Goal: Task Accomplishment & Management: Use online tool/utility

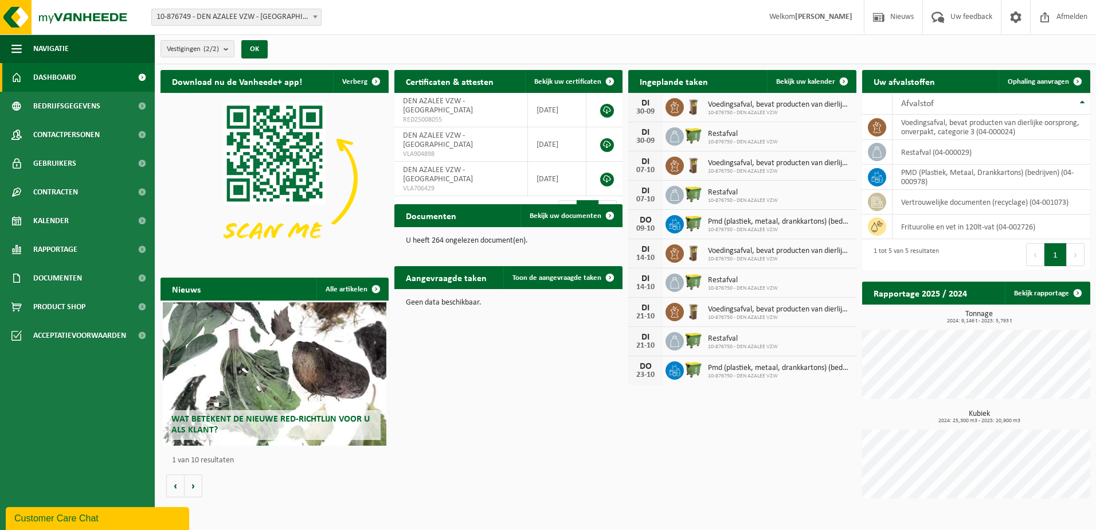
click at [476, 391] on div "Download nu de Vanheede+ app! Verberg Certificaten & attesten Bekijk uw certifi…" at bounding box center [625, 286] width 935 height 445
click at [748, 100] on span "Voedingsafval, bevat producten van dierlijke oorsprong, onverpakt, categorie 3" at bounding box center [779, 104] width 143 height 9
click at [665, 104] on span at bounding box center [674, 107] width 18 height 18
click at [819, 78] on span "Bekijk uw kalender" at bounding box center [805, 81] width 59 height 7
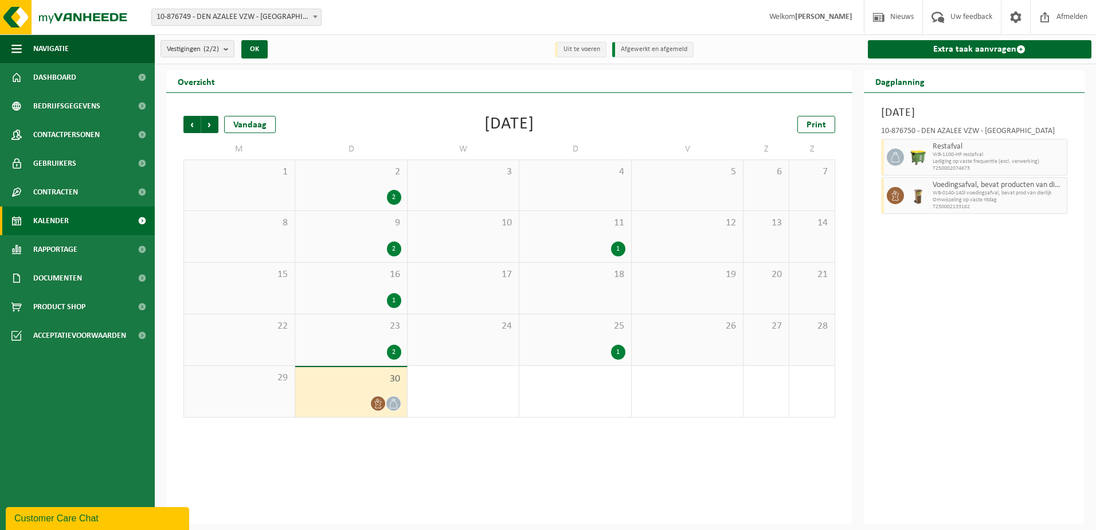
click at [379, 400] on icon at bounding box center [378, 403] width 10 height 10
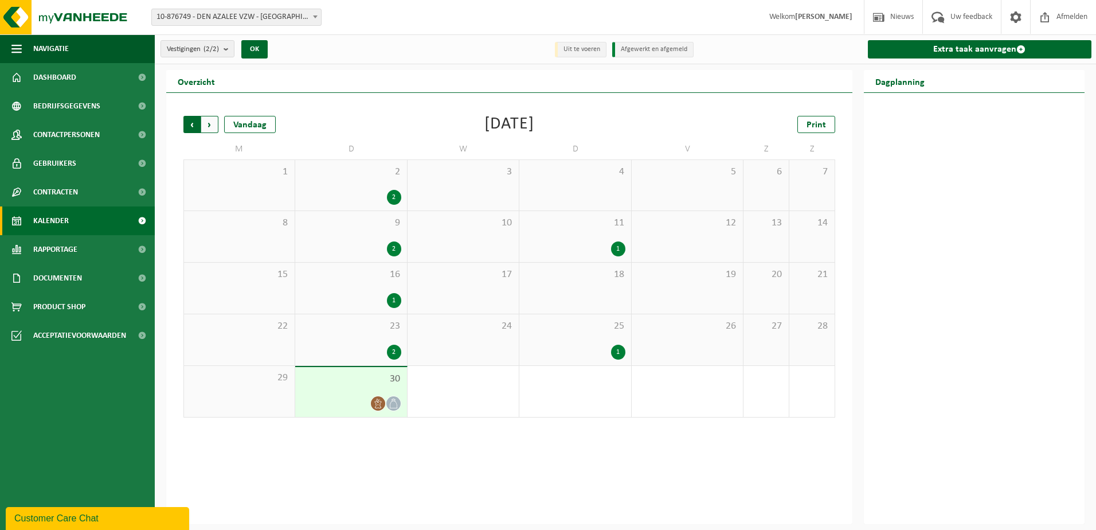
click at [208, 123] on span "Volgende" at bounding box center [209, 124] width 17 height 17
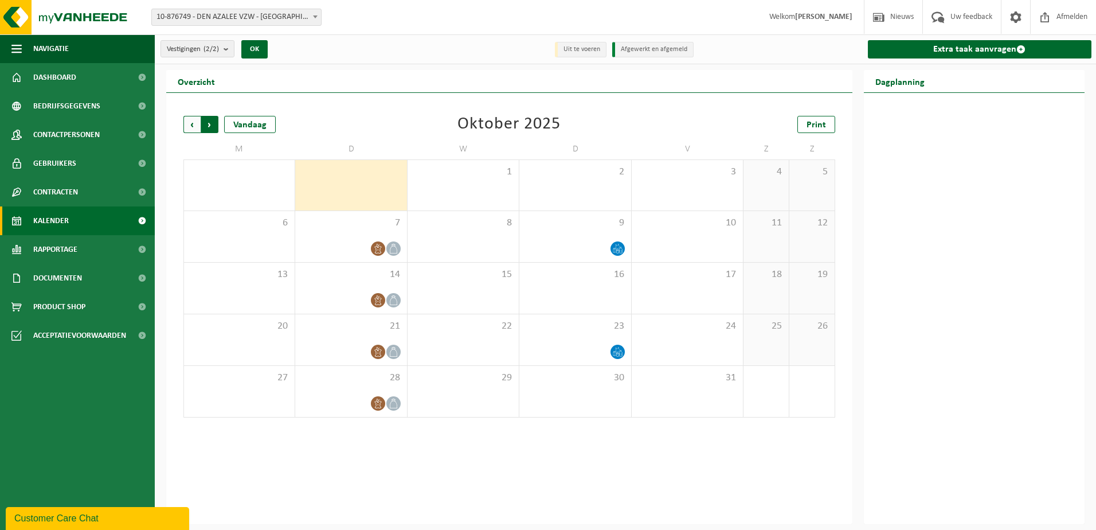
click at [193, 124] on span "Vorige" at bounding box center [191, 124] width 17 height 17
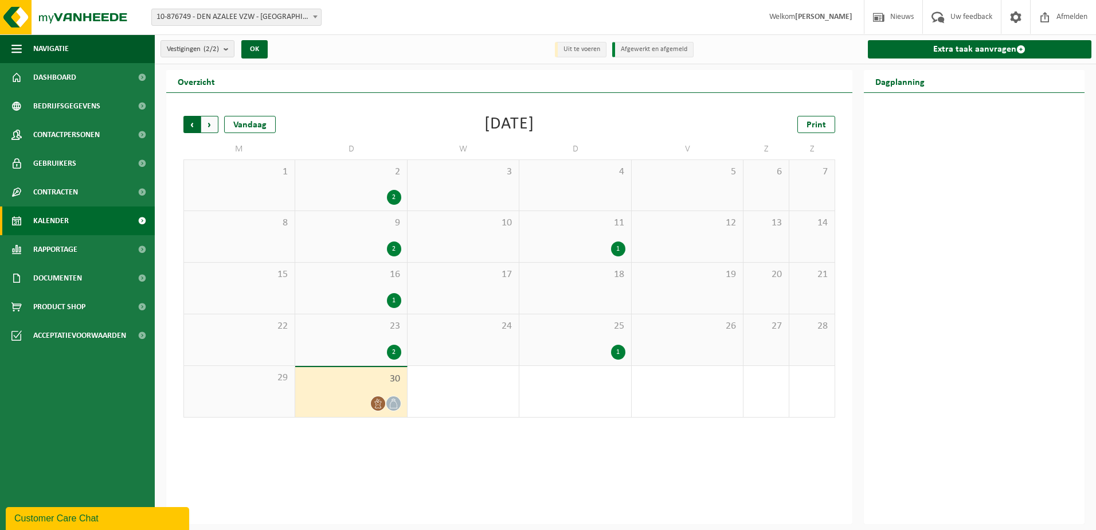
click at [210, 124] on span "Volgende" at bounding box center [209, 124] width 17 height 17
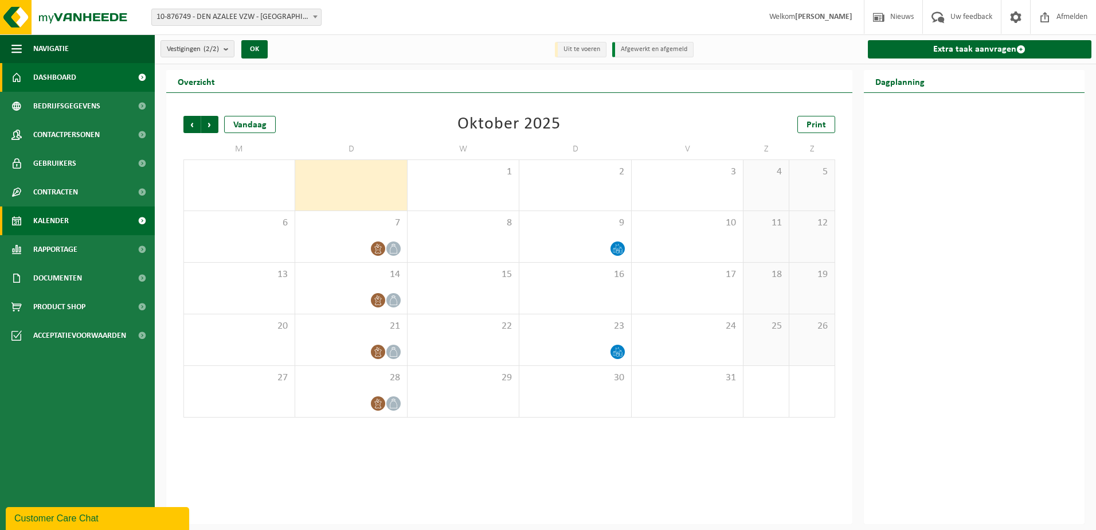
click at [81, 76] on link "Dashboard" at bounding box center [77, 77] width 155 height 29
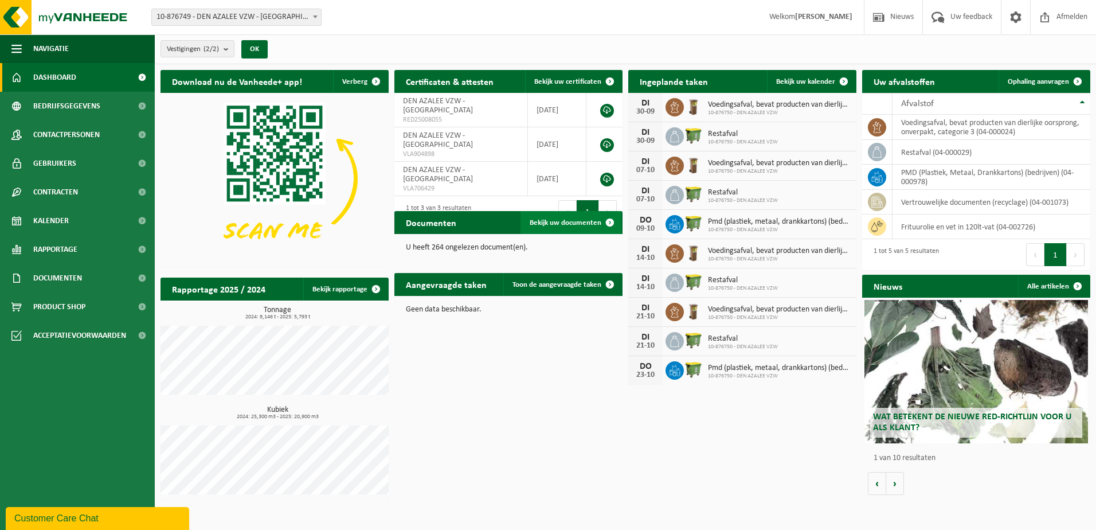
click at [571, 221] on span "Bekijk uw documenten" at bounding box center [566, 222] width 72 height 7
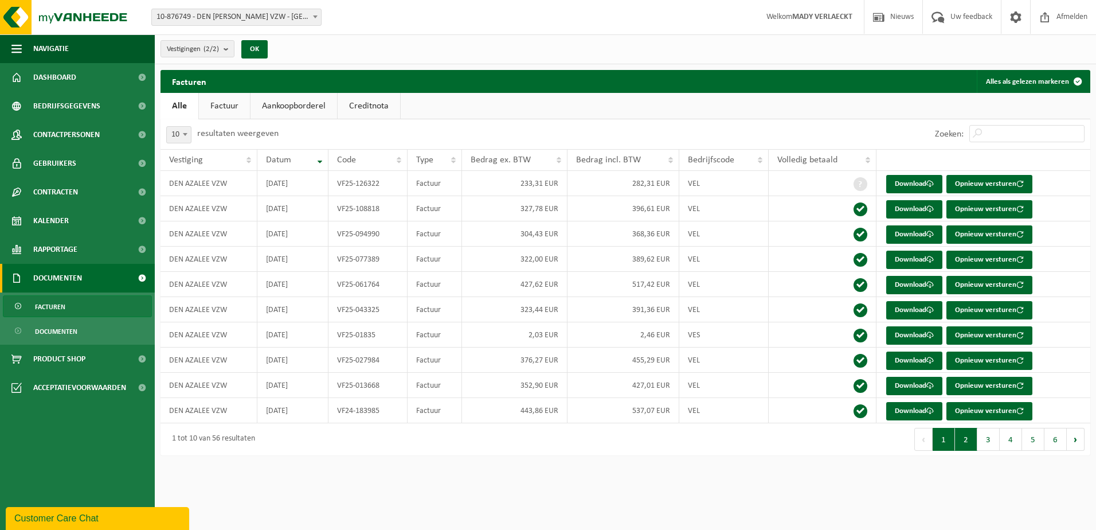
click at [963, 438] on button "2" at bounding box center [966, 439] width 22 height 23
click at [984, 436] on button "3" at bounding box center [988, 439] width 22 height 23
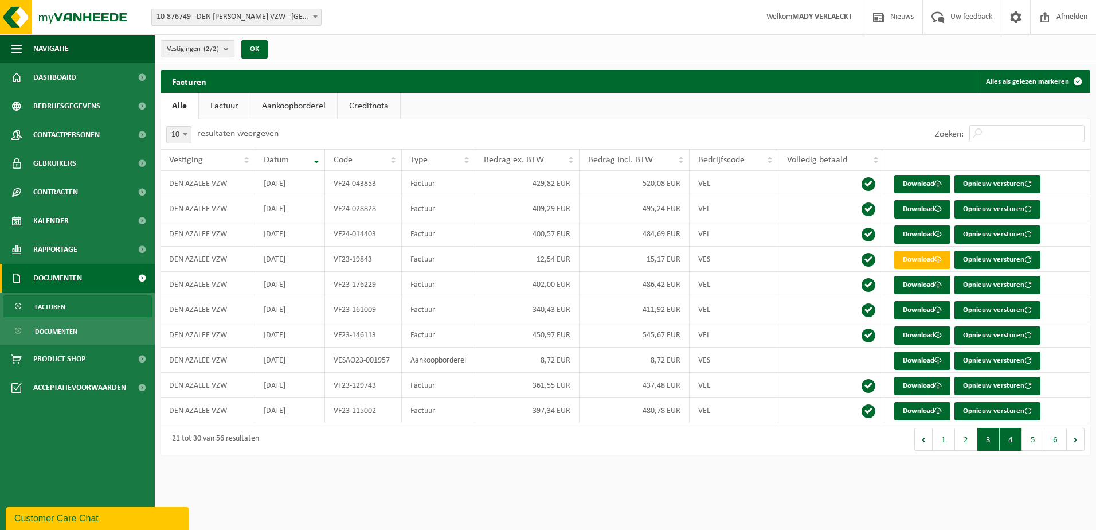
click at [1011, 437] on button "4" at bounding box center [1011, 439] width 22 height 23
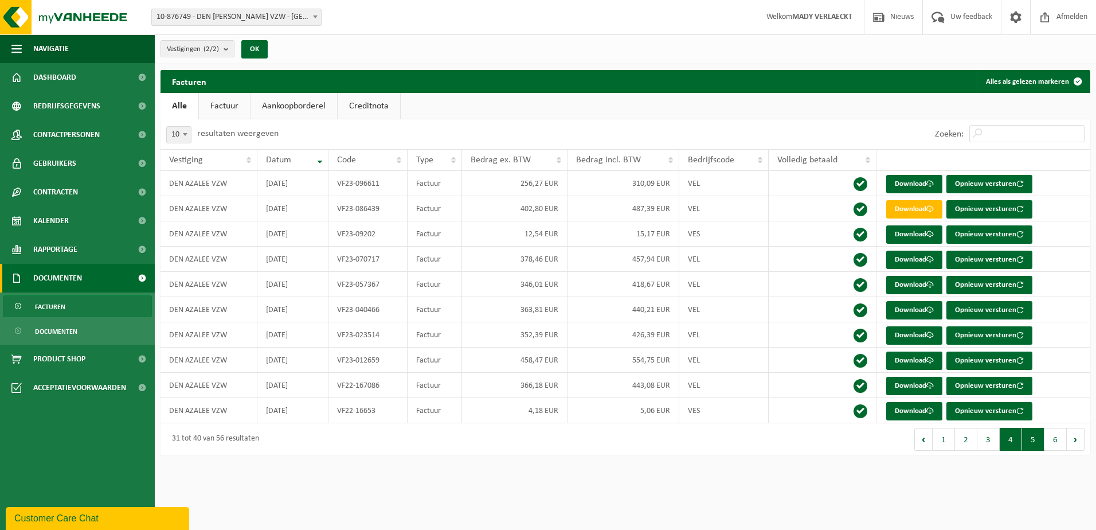
click at [1031, 437] on button "5" at bounding box center [1033, 439] width 22 height 23
click at [1062, 438] on button "6" at bounding box center [1055, 439] width 22 height 23
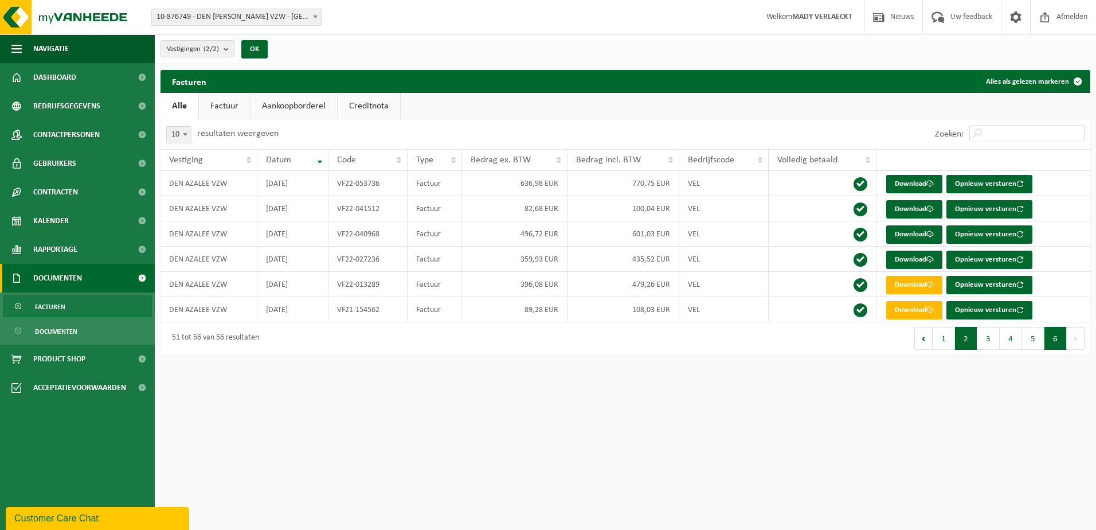
click at [964, 349] on button "2" at bounding box center [966, 338] width 22 height 23
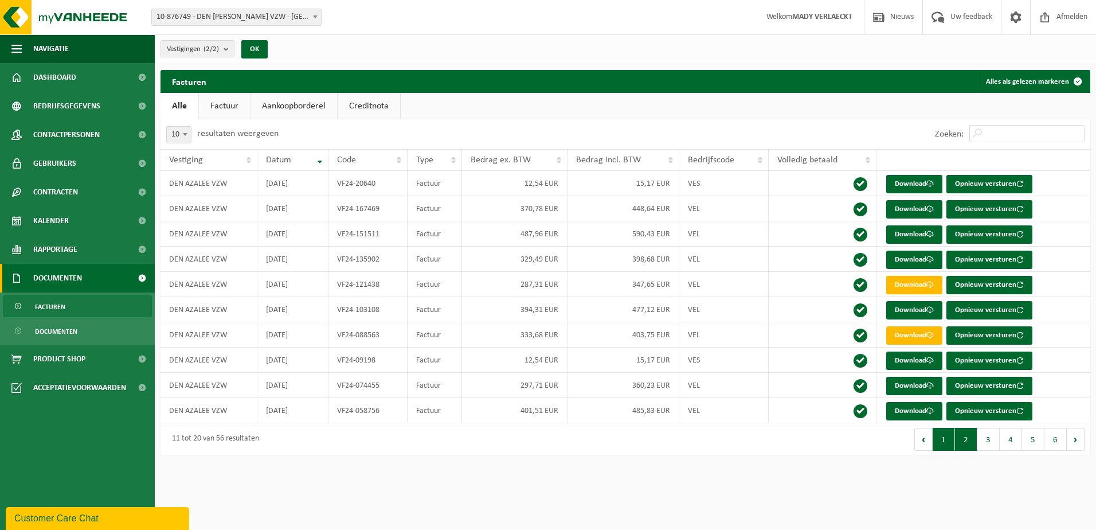
click at [945, 444] on button "1" at bounding box center [944, 439] width 22 height 23
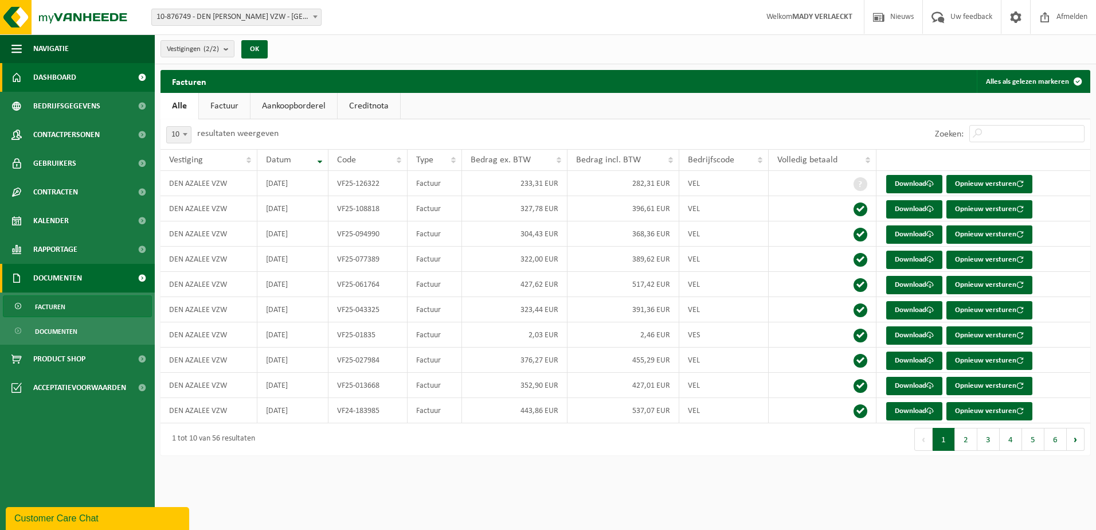
click at [64, 78] on span "Dashboard" at bounding box center [54, 77] width 43 height 29
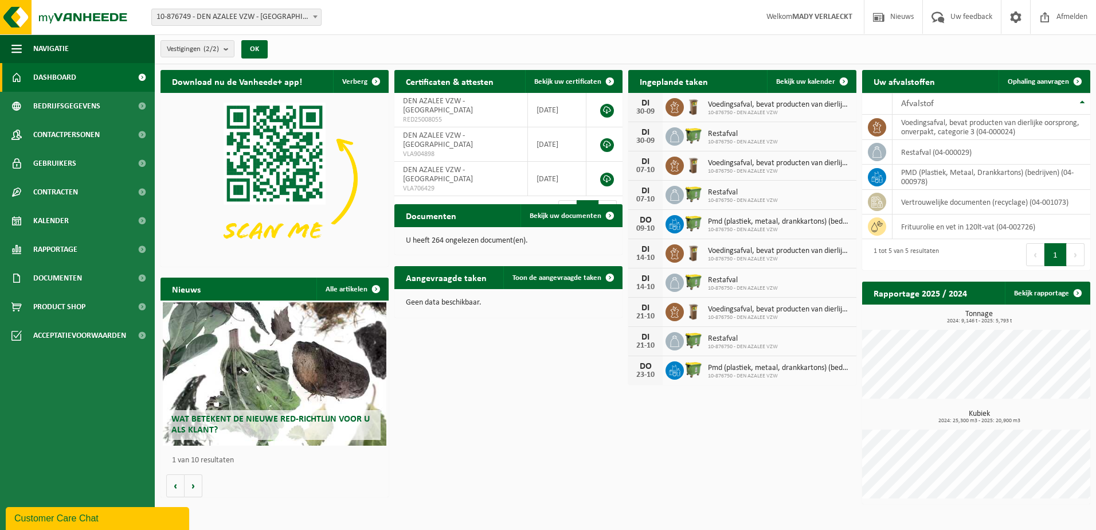
click at [314, 354] on div "Wat betekent de nieuwe RED-richtlijn voor u als klant?" at bounding box center [275, 373] width 224 height 143
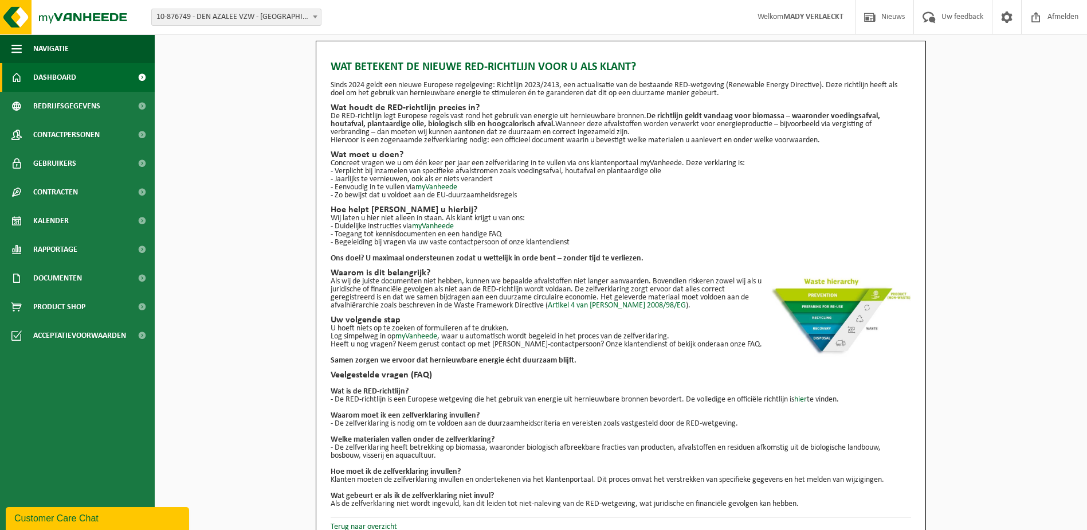
click at [57, 67] on span "Dashboard" at bounding box center [54, 77] width 43 height 29
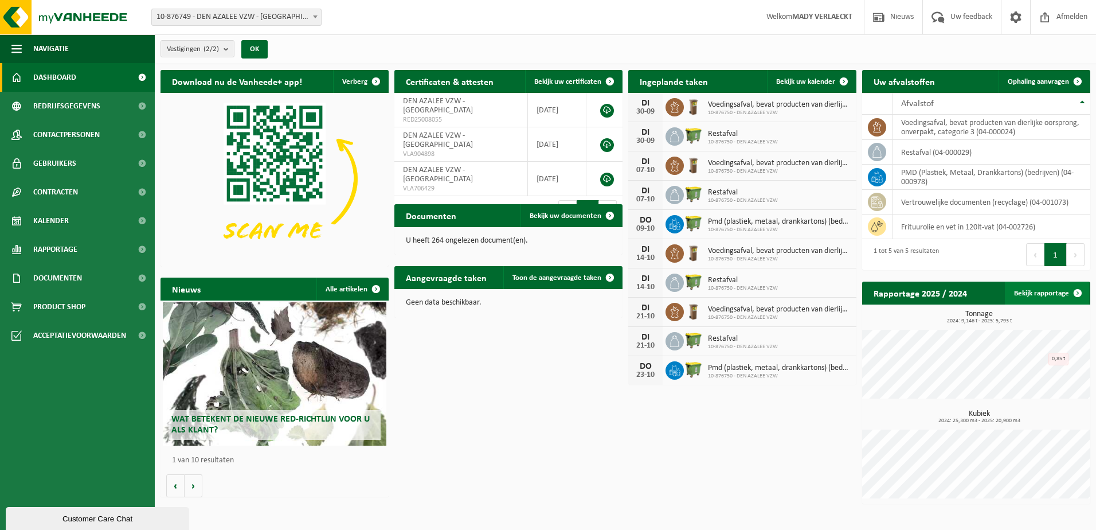
click at [1077, 292] on span at bounding box center [1077, 292] width 23 height 23
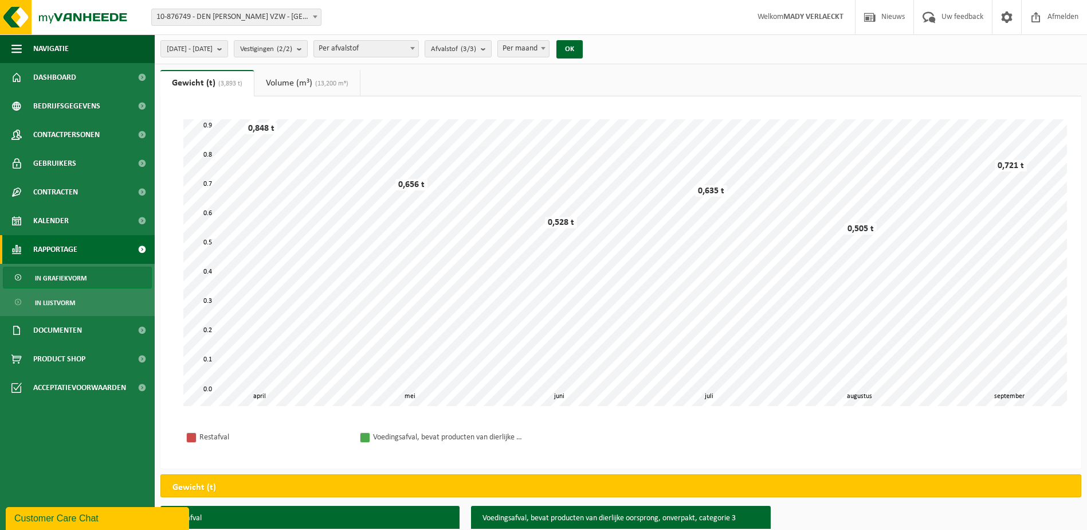
click at [415, 49] on b at bounding box center [412, 48] width 5 height 3
select select "2"
click at [559, 46] on span at bounding box center [553, 48] width 11 height 15
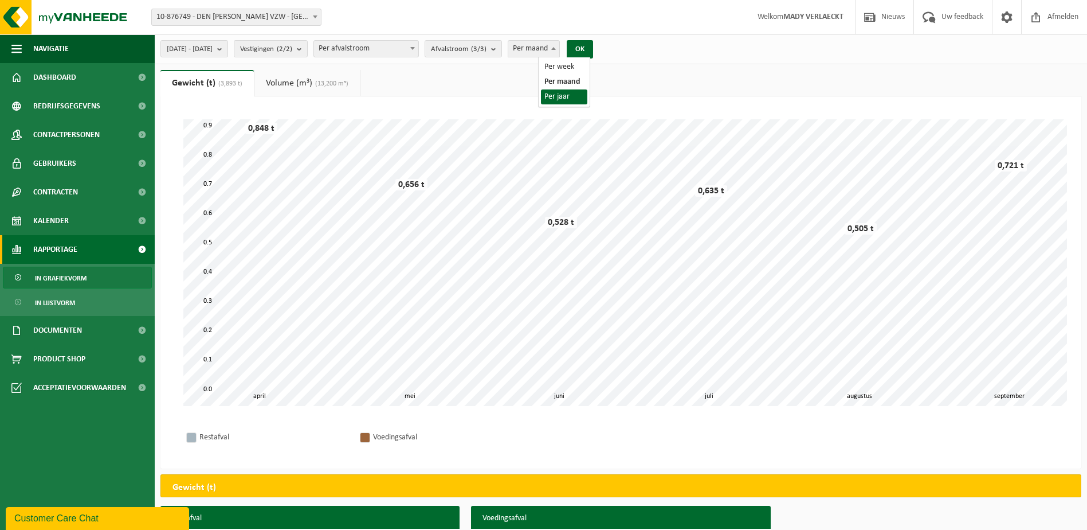
select select "3"
click at [415, 48] on b at bounding box center [412, 48] width 5 height 3
click at [418, 48] on span at bounding box center [412, 48] width 11 height 15
click at [593, 46] on button "OK" at bounding box center [580, 49] width 26 height 18
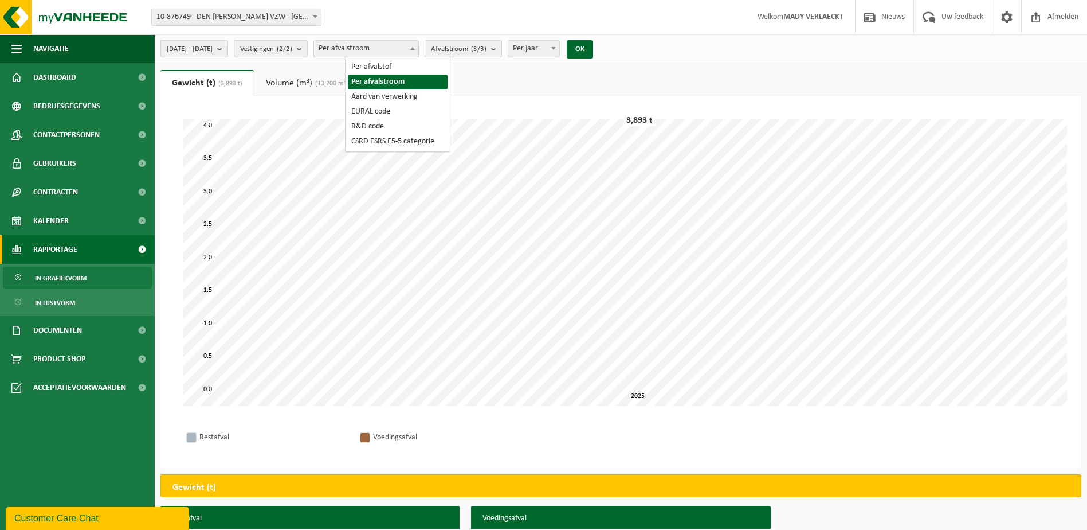
click at [418, 44] on span at bounding box center [412, 48] width 11 height 15
select select "1"
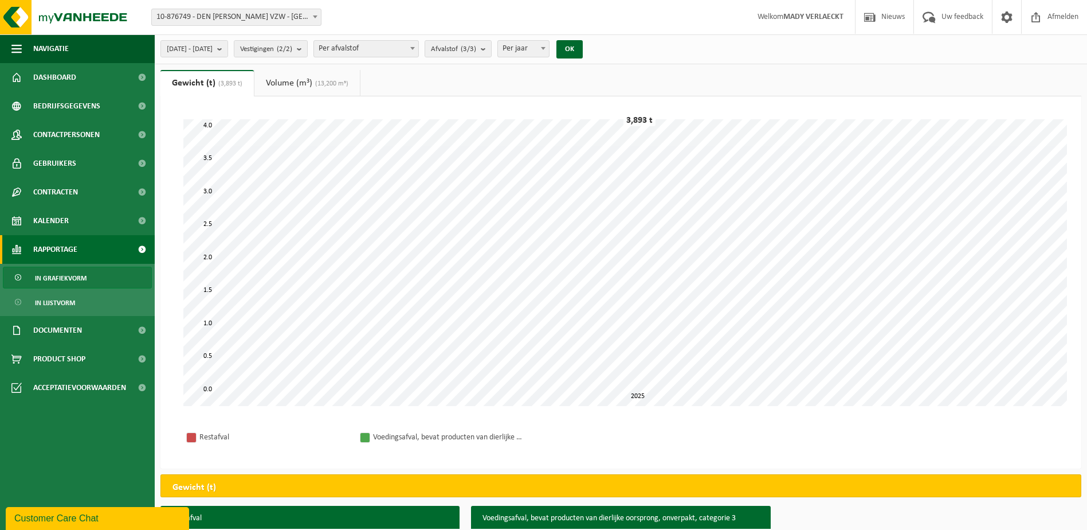
click at [546, 48] on b at bounding box center [543, 48] width 5 height 3
click at [228, 49] on b "submit" at bounding box center [222, 49] width 10 height 16
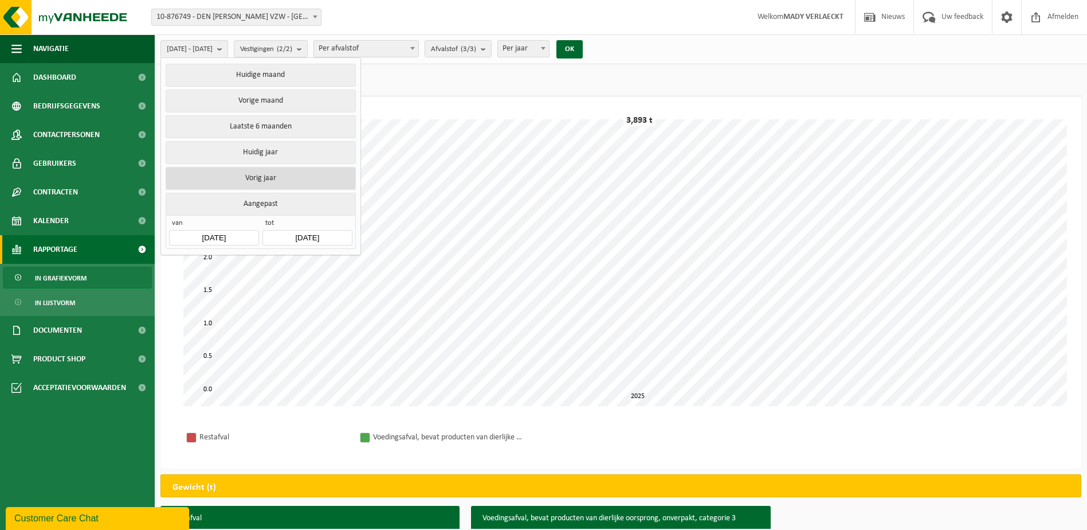
click at [261, 172] on button "Vorig jaar" at bounding box center [261, 178] width 190 height 23
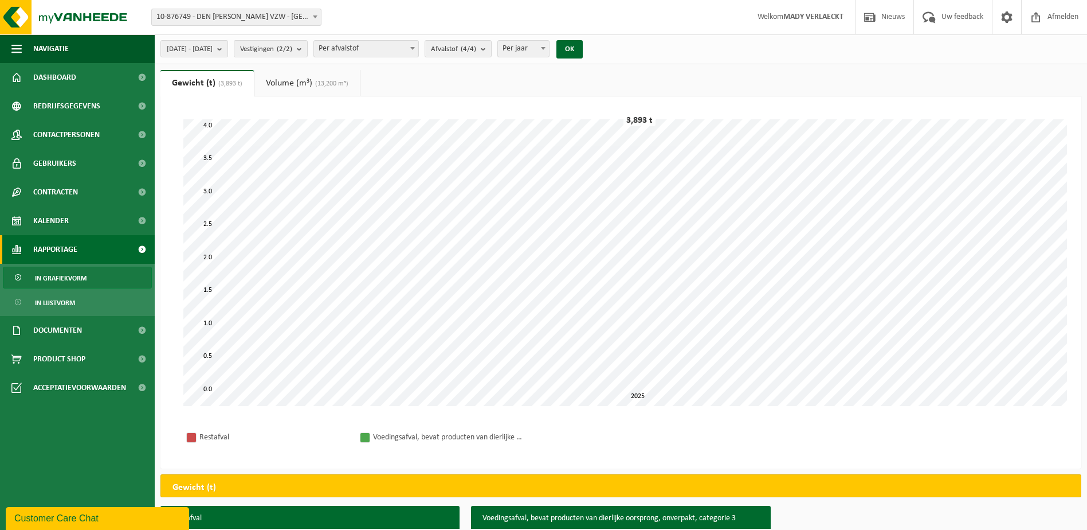
click at [596, 37] on div "2024-01-01 - 2024-12-31 Huidige maand Vorige maand Laatste 6 maanden Huidig jaa…" at bounding box center [375, 49] width 441 height 25
click at [583, 51] on button "OK" at bounding box center [570, 49] width 26 height 18
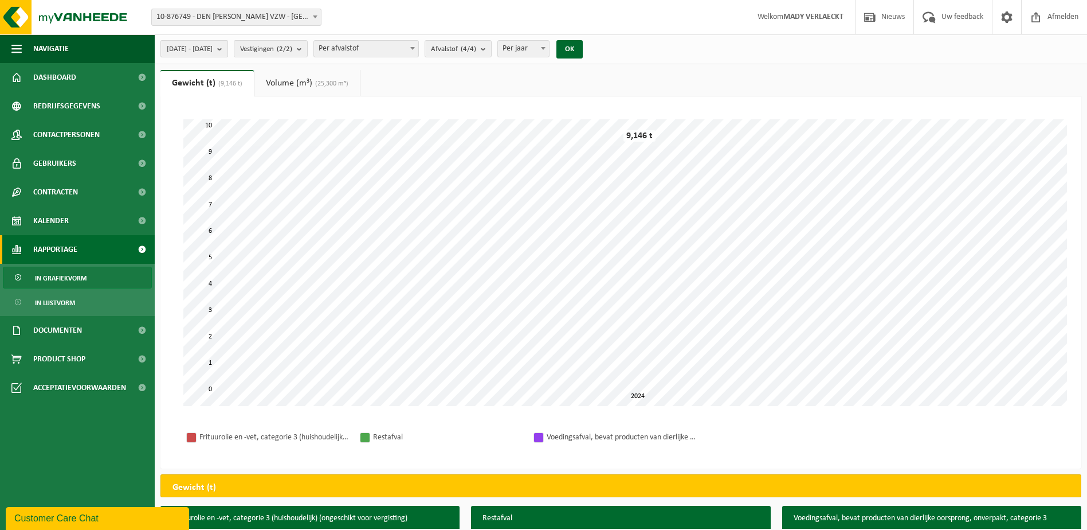
click at [228, 49] on b "submit" at bounding box center [222, 49] width 10 height 16
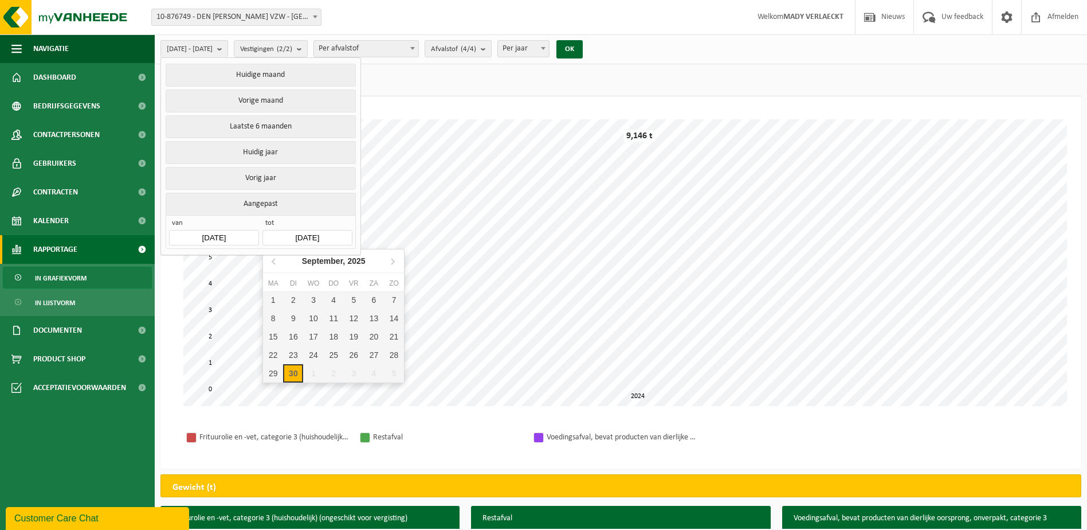
click at [302, 233] on input "[DATE]" at bounding box center [307, 237] width 89 height 15
click at [272, 261] on icon at bounding box center [273, 262] width 3 height 6
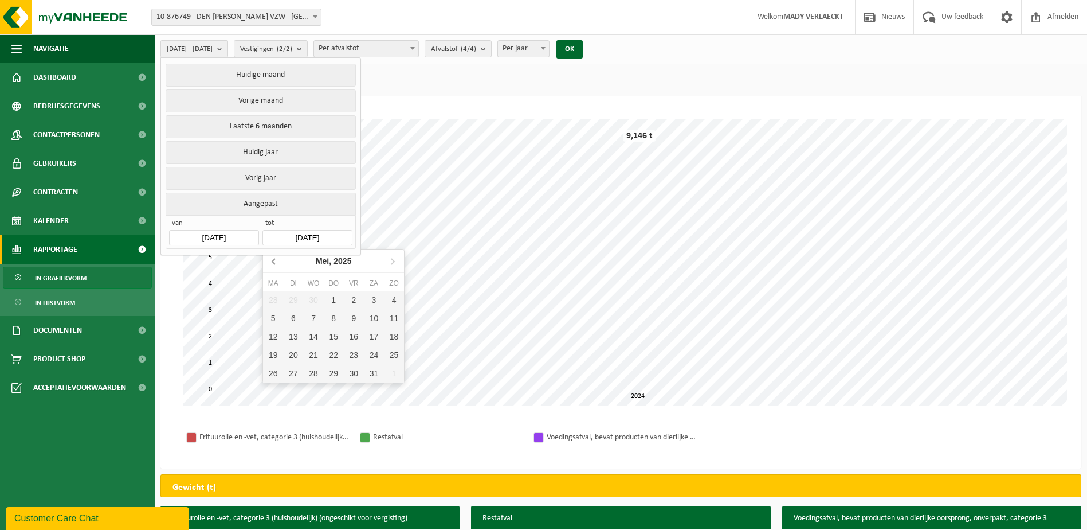
click at [272, 261] on icon at bounding box center [273, 262] width 3 height 6
click at [272, 261] on nav "April, 2025" at bounding box center [333, 261] width 141 height 24
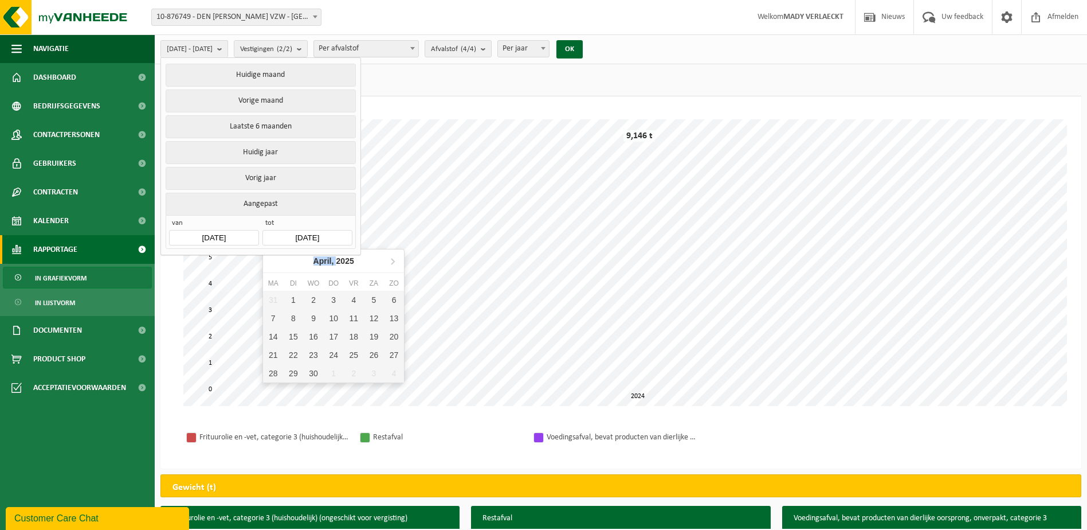
click at [272, 261] on nav "April, 2025" at bounding box center [333, 261] width 141 height 24
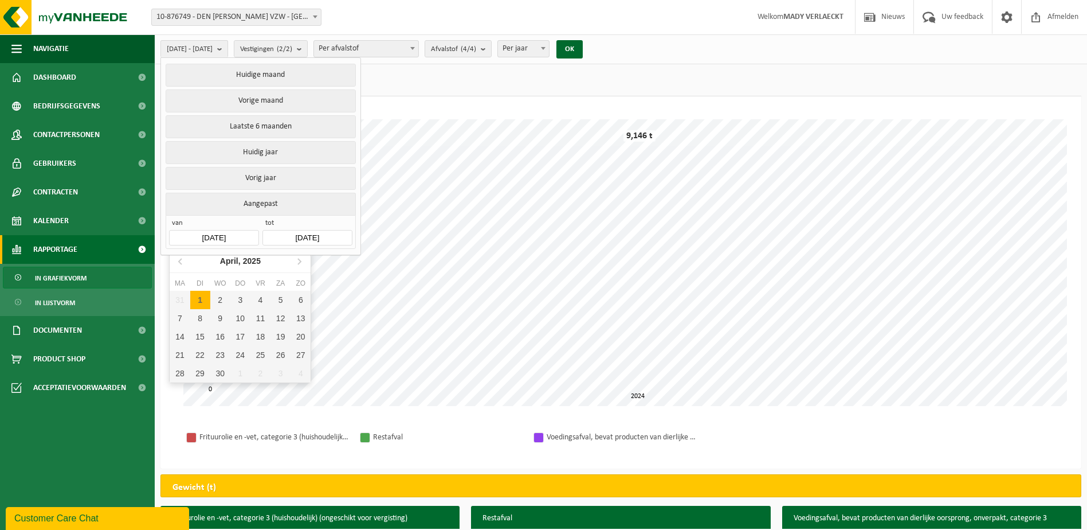
click at [183, 232] on input "[DATE]" at bounding box center [213, 237] width 89 height 15
click at [180, 265] on icon at bounding box center [181, 261] width 18 height 18
click at [251, 266] on div "Maart, 2025" at bounding box center [240, 261] width 53 height 18
click at [181, 261] on icon at bounding box center [181, 261] width 18 height 18
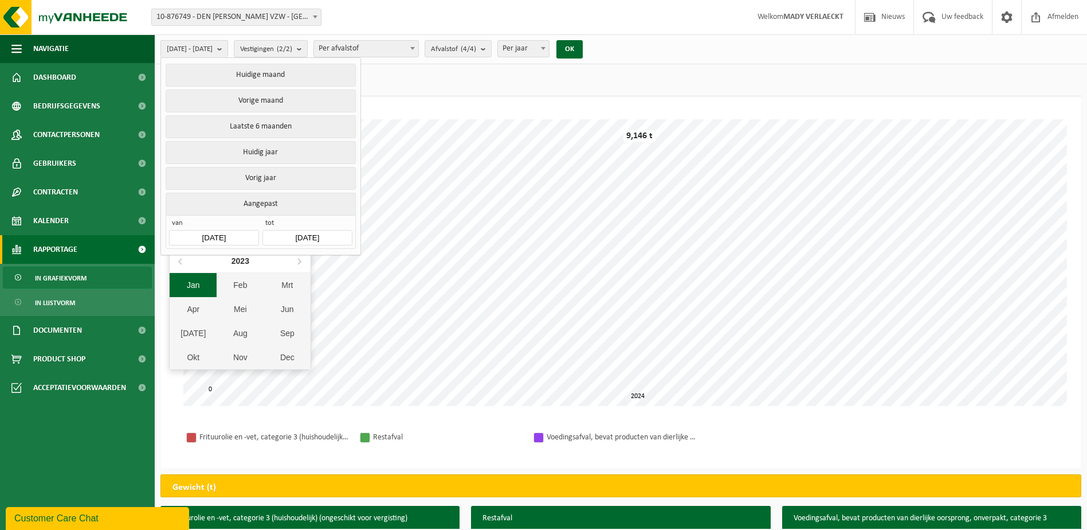
click at [188, 284] on div "Jan" at bounding box center [193, 285] width 47 height 24
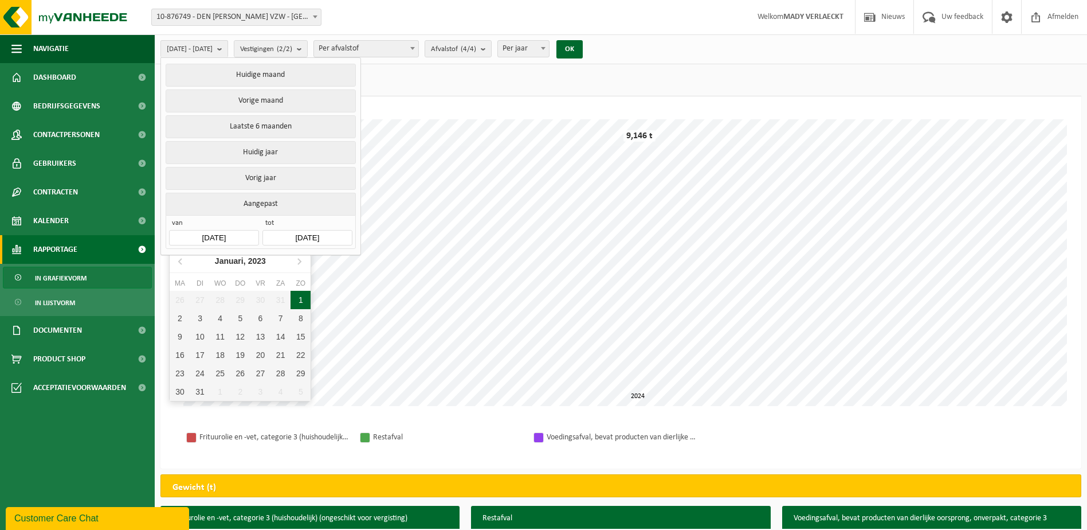
click at [300, 300] on div "1" at bounding box center [301, 300] width 20 height 18
type input "2023-01-01"
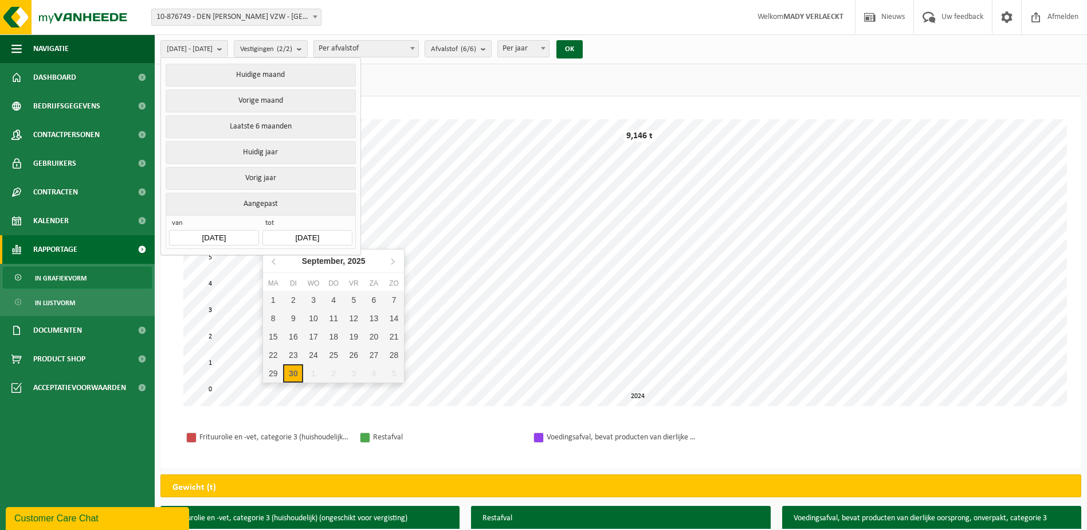
click at [303, 233] on input "2025-09-30" at bounding box center [307, 237] width 89 height 15
click at [271, 264] on icon at bounding box center [274, 261] width 18 height 18
click at [344, 259] on icon "2025" at bounding box center [343, 261] width 18 height 8
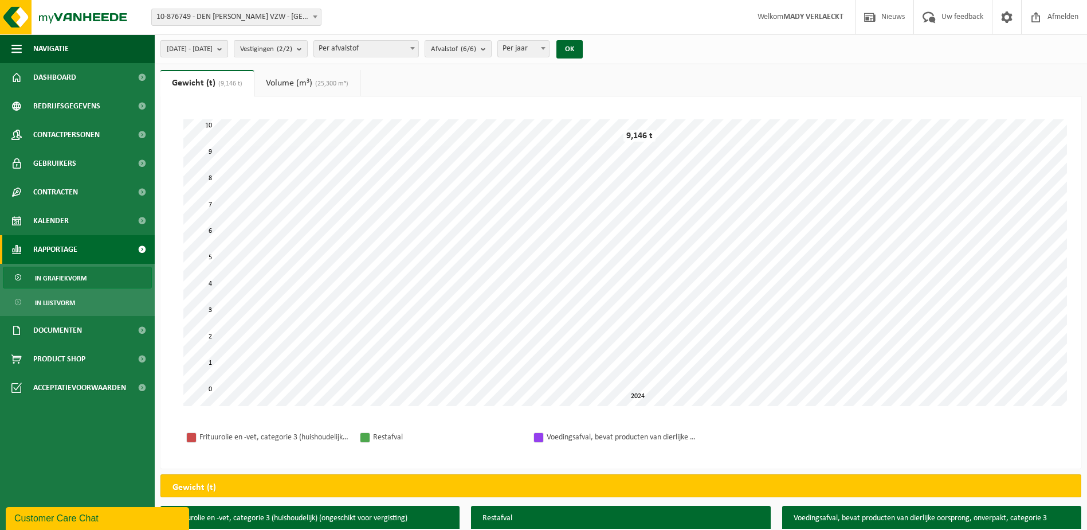
click at [213, 53] on span "2023-01-01 - 2025-09-30" at bounding box center [190, 49] width 46 height 17
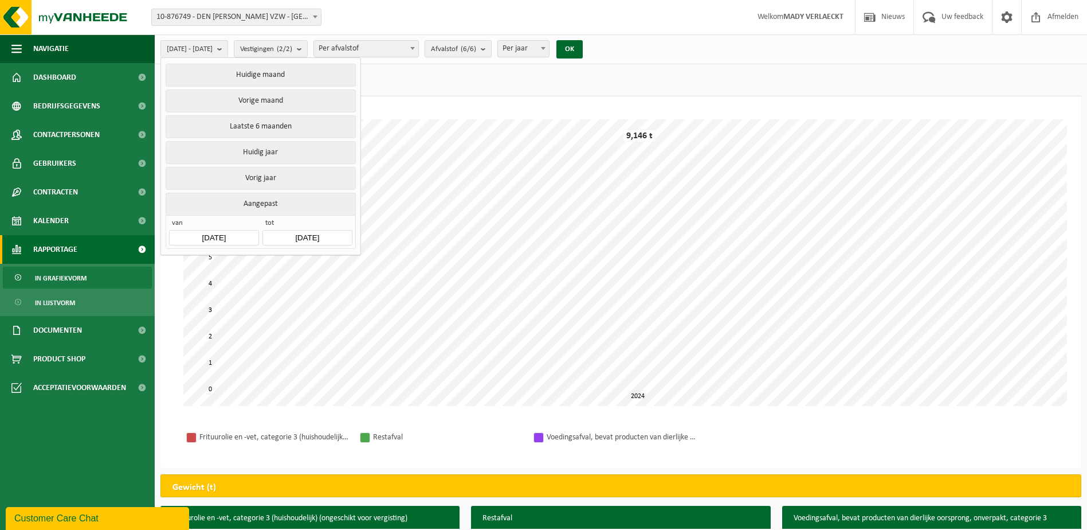
click at [294, 234] on input "2025-09-30" at bounding box center [307, 237] width 89 height 15
click at [389, 355] on div "Dec" at bounding box center [380, 357] width 47 height 24
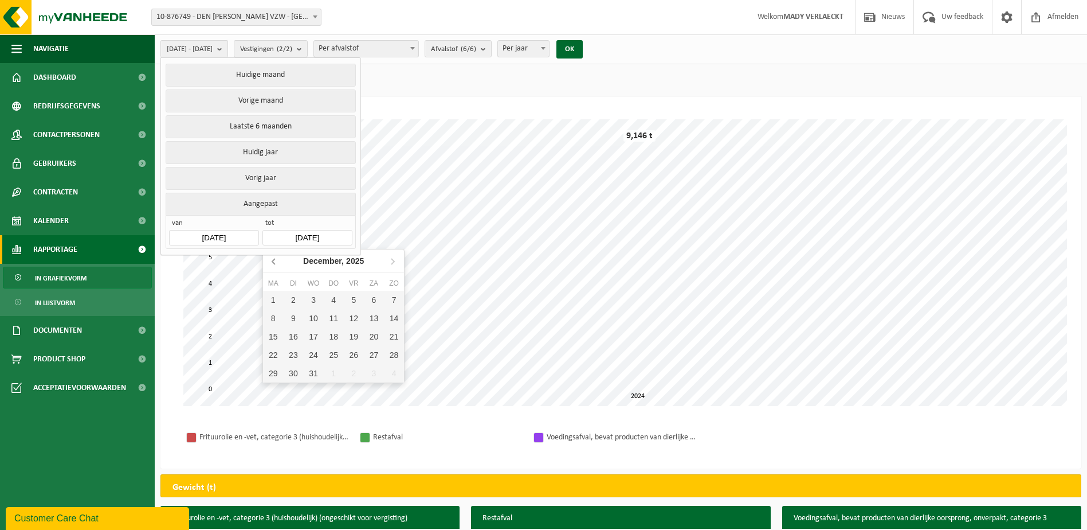
click at [273, 261] on icon at bounding box center [274, 261] width 18 height 18
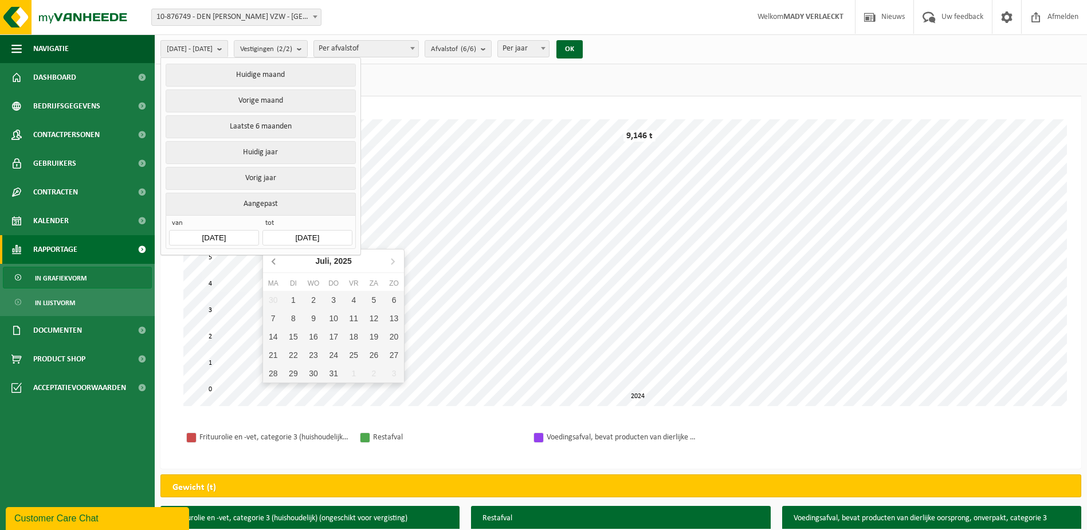
click at [273, 261] on icon at bounding box center [274, 261] width 18 height 18
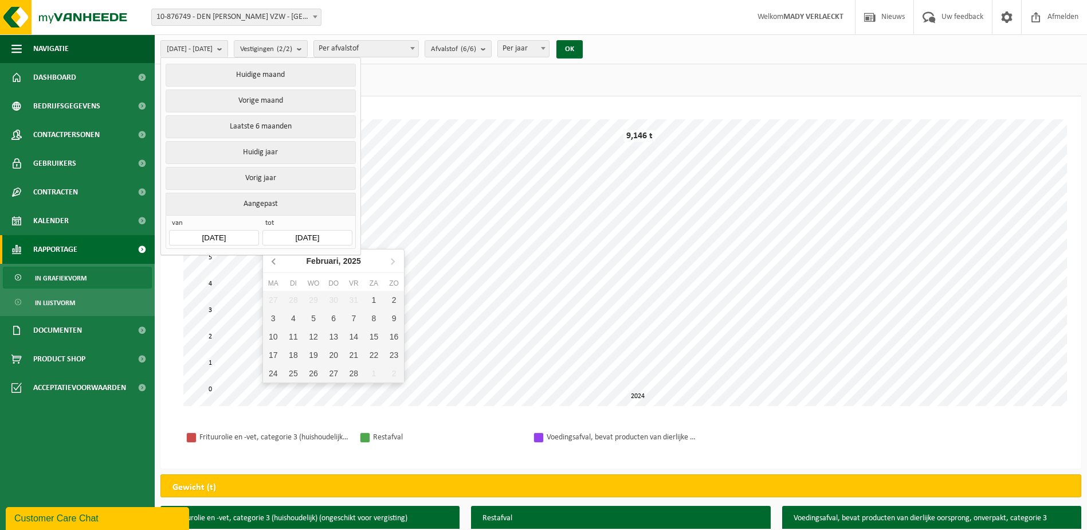
click at [273, 261] on icon at bounding box center [274, 261] width 18 height 18
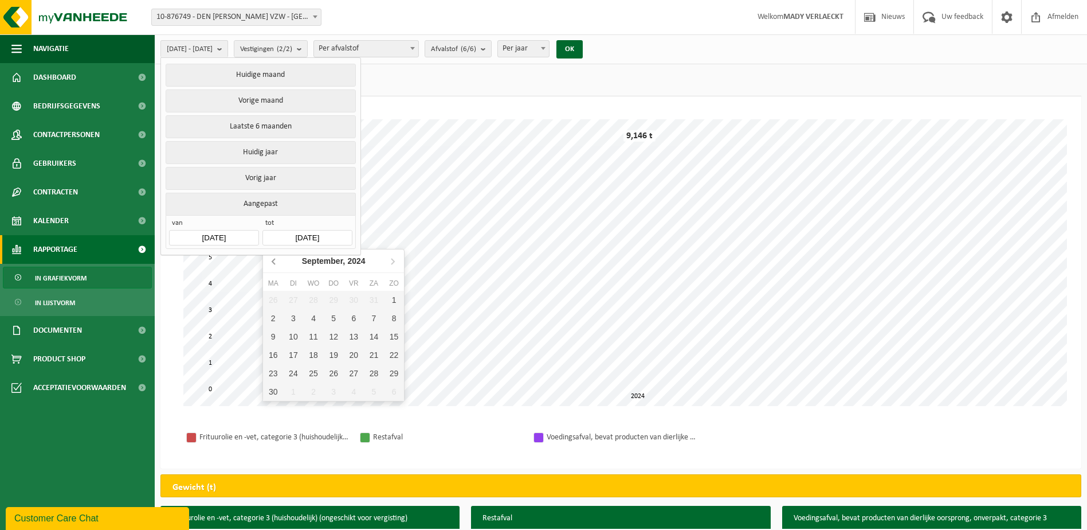
click at [273, 261] on icon at bounding box center [274, 261] width 18 height 18
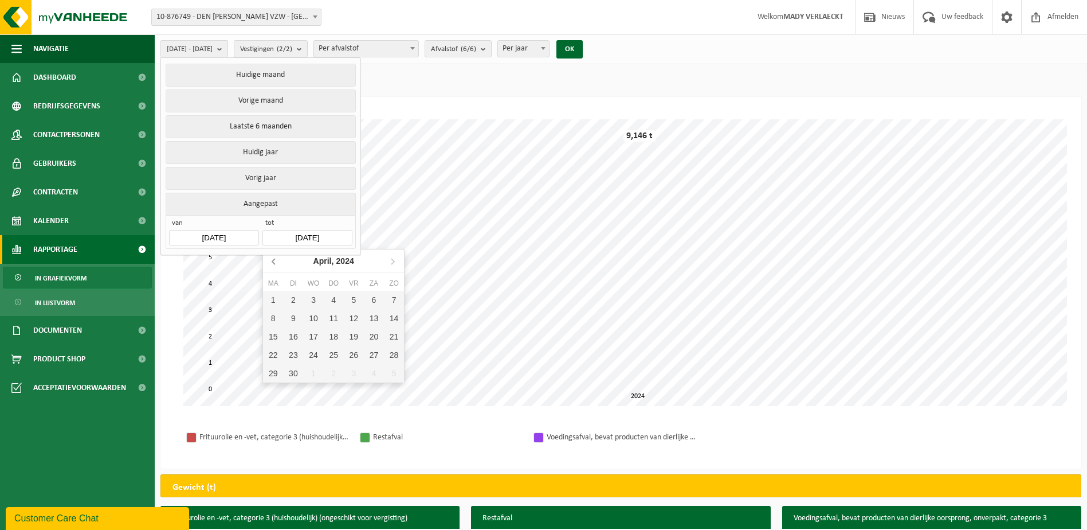
click at [273, 261] on icon at bounding box center [274, 261] width 18 height 18
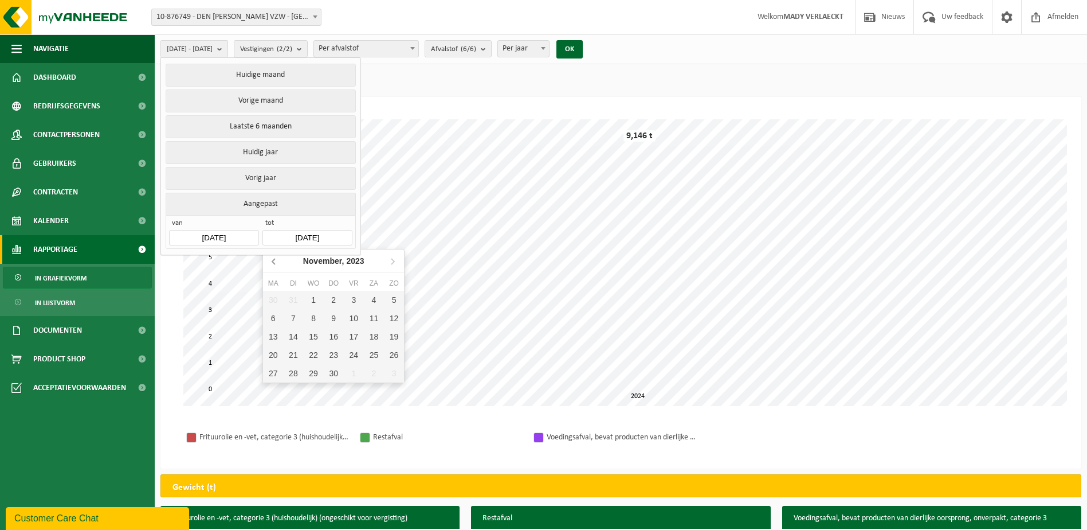
click at [273, 261] on icon at bounding box center [274, 261] width 18 height 18
click at [384, 261] on icon at bounding box center [392, 261] width 18 height 18
click at [391, 265] on icon at bounding box center [392, 261] width 18 height 18
click at [398, 373] on div "31" at bounding box center [394, 373] width 20 height 18
type input "2023-12-31"
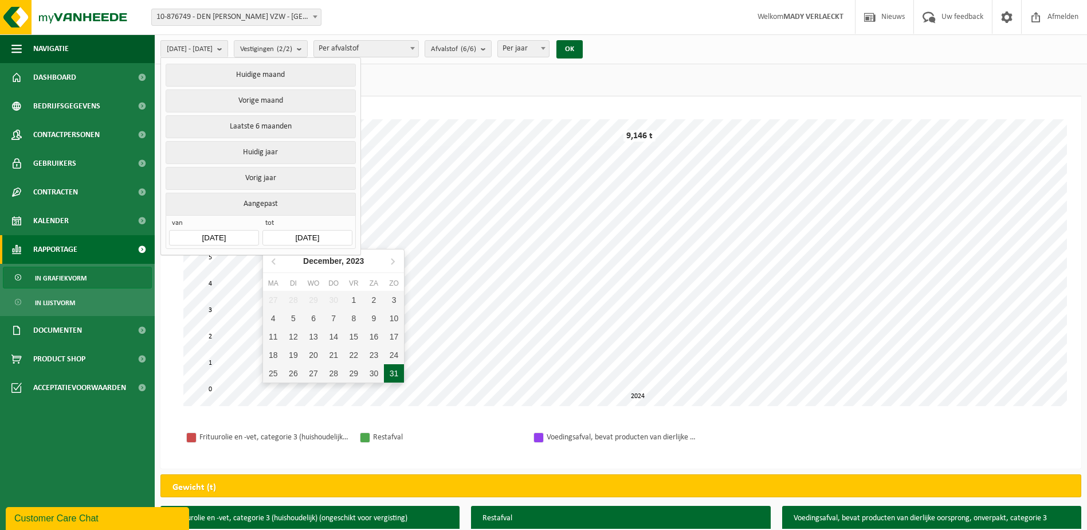
type input "2023-01-01"
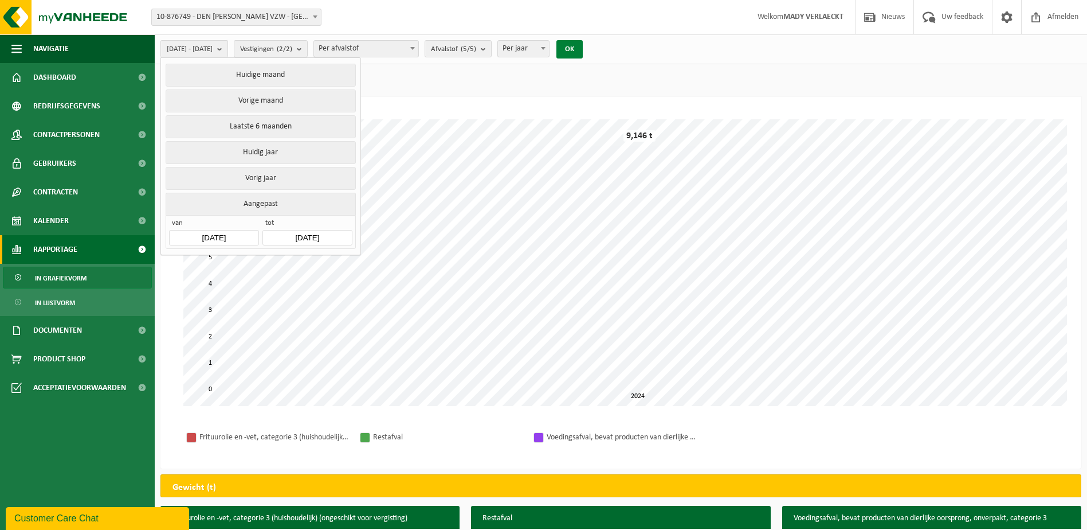
click at [583, 48] on button "OK" at bounding box center [570, 49] width 26 height 18
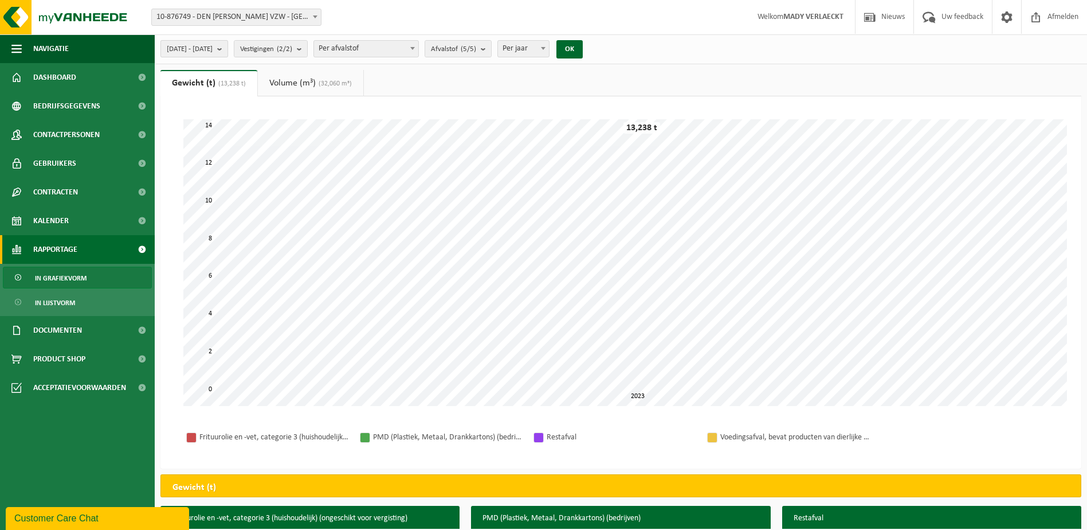
click at [228, 48] on b "submit" at bounding box center [222, 49] width 10 height 16
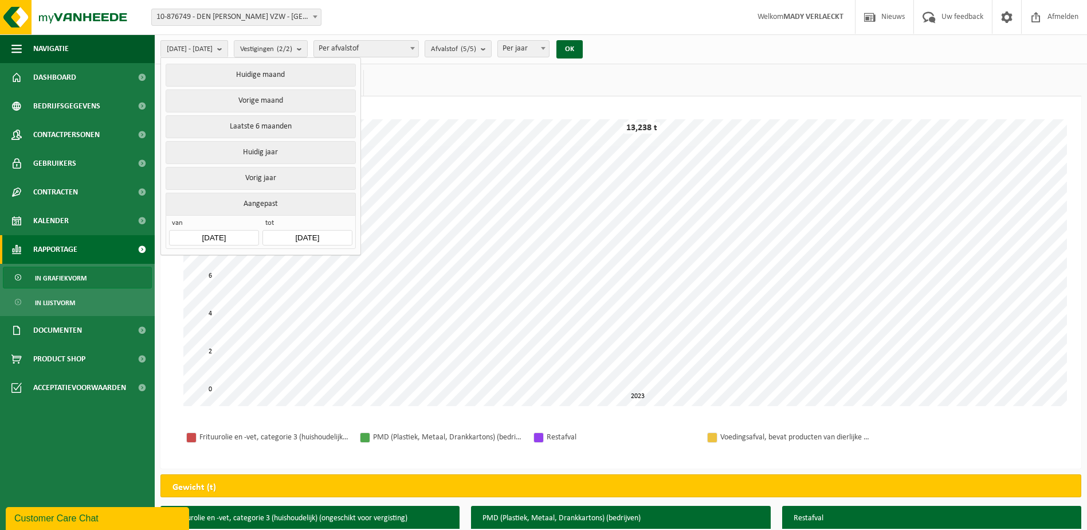
click at [237, 234] on input "2023-01-01" at bounding box center [213, 237] width 89 height 15
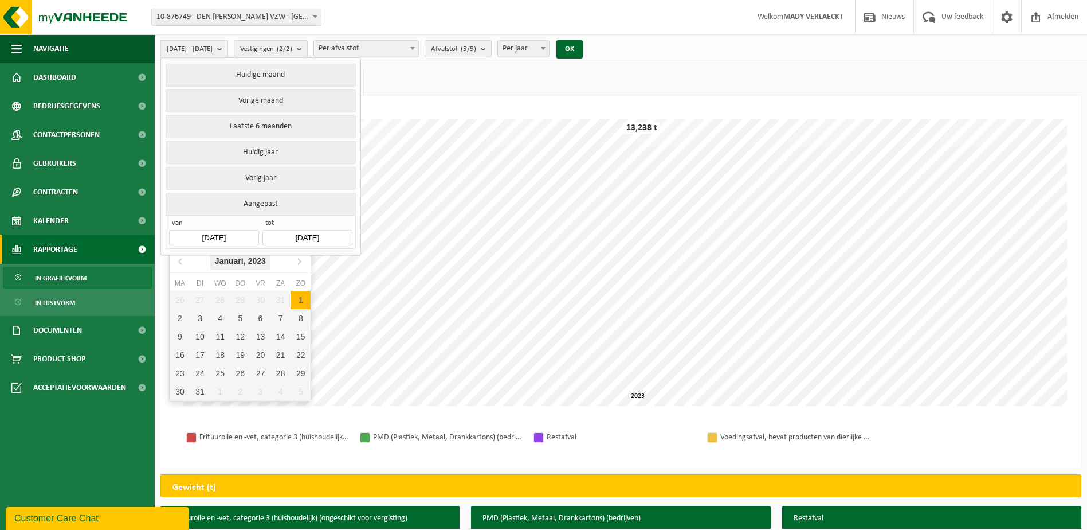
click at [259, 261] on icon "2023" at bounding box center [257, 261] width 18 height 8
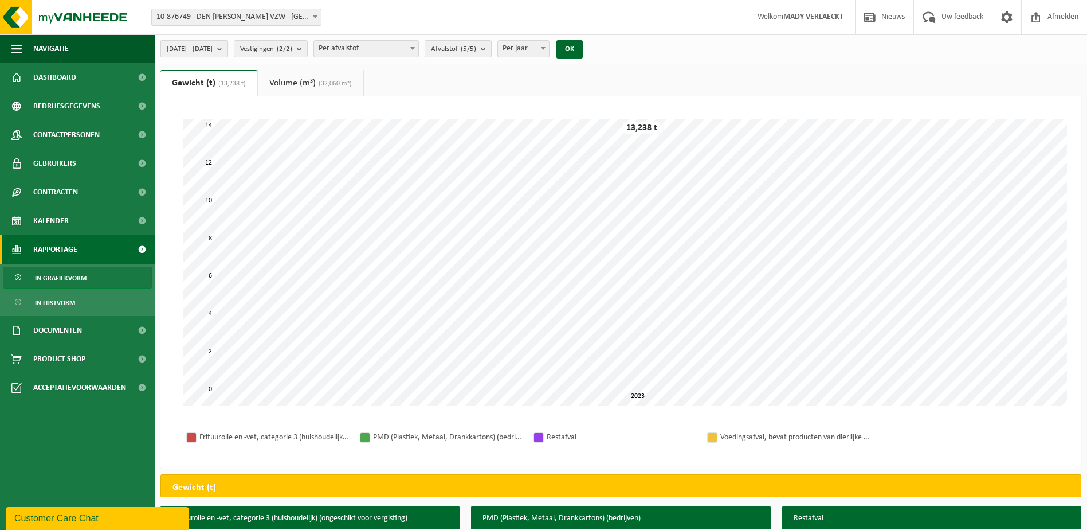
click at [183, 43] on span "2023-01-01 - 2023-12-31" at bounding box center [190, 49] width 46 height 17
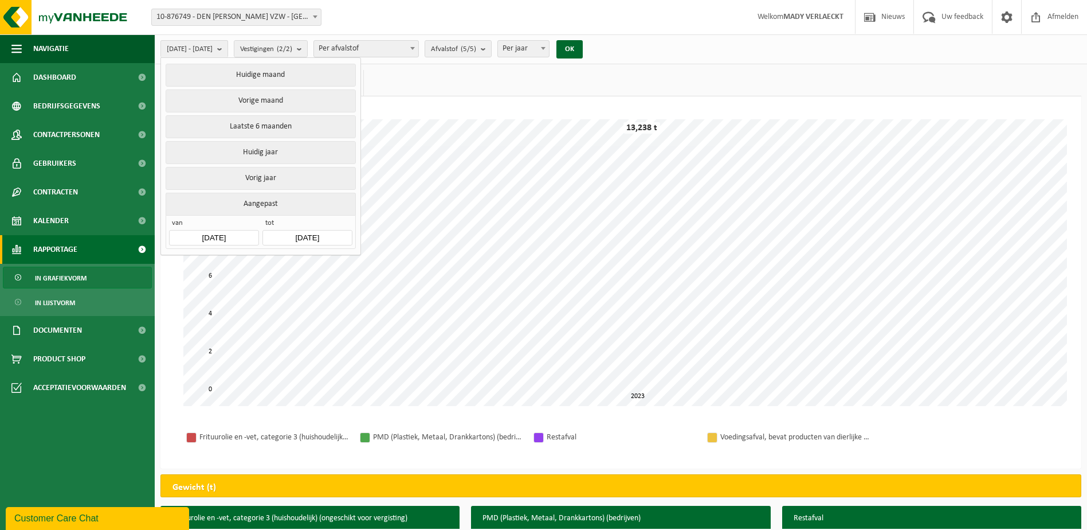
click at [236, 236] on input "2023-01-01" at bounding box center [213, 237] width 89 height 15
click at [241, 263] on div "2023" at bounding box center [240, 261] width 27 height 18
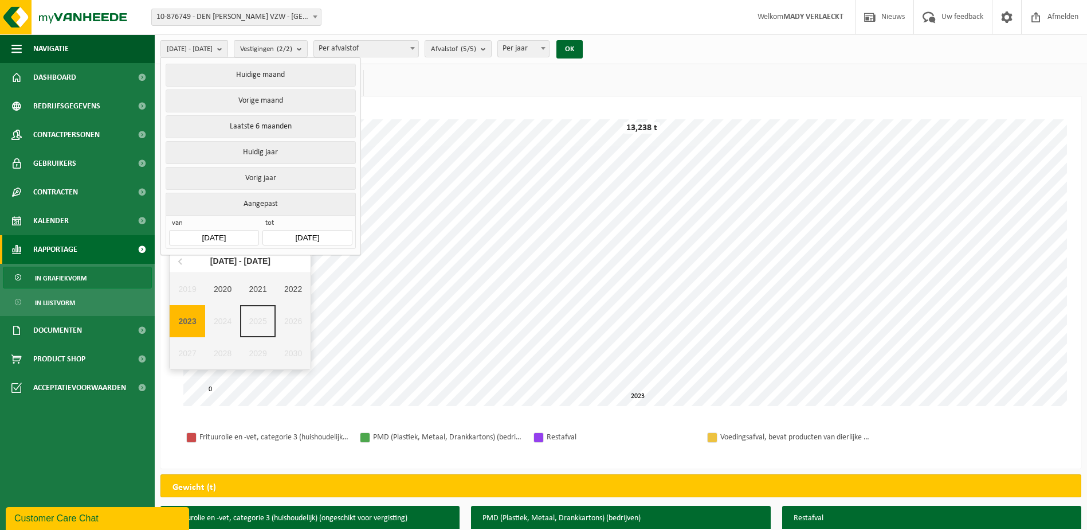
click at [221, 320] on div "2019 2020 2021 2022 2023 2024 2025 2026 2027 2028 2029 2030" at bounding box center [240, 321] width 141 height 96
drag, startPoint x: 188, startPoint y: 324, endPoint x: 209, endPoint y: 322, distance: 20.8
click at [207, 322] on div "2019 2020 2021 2022 2023 2024 2025 2026 2027 2028 2029 2030" at bounding box center [240, 321] width 141 height 96
click at [209, 322] on div "2019 2020 2021 2022 2023 2024 2025 2026 2027 2028 2029 2030" at bounding box center [240, 321] width 141 height 96
click at [253, 315] on div "2019 2020 2021 2022 2023 2024 2025 2026 2027 2028 2029 2030" at bounding box center [240, 321] width 141 height 96
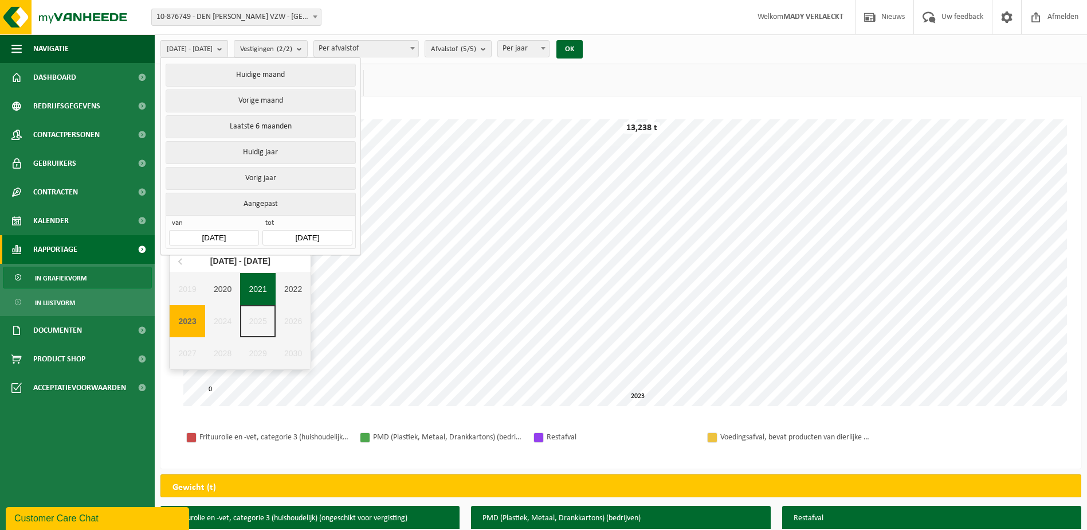
click at [255, 284] on div "2021" at bounding box center [258, 289] width 36 height 32
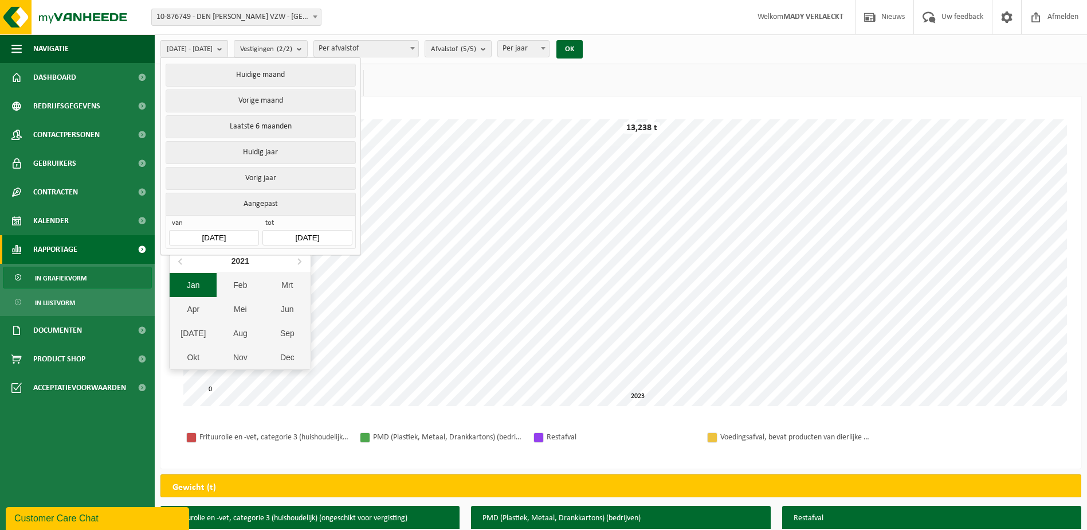
click at [191, 283] on div "Jan" at bounding box center [193, 285] width 47 height 24
click at [323, 230] on input "2023-12-31" at bounding box center [307, 237] width 89 height 15
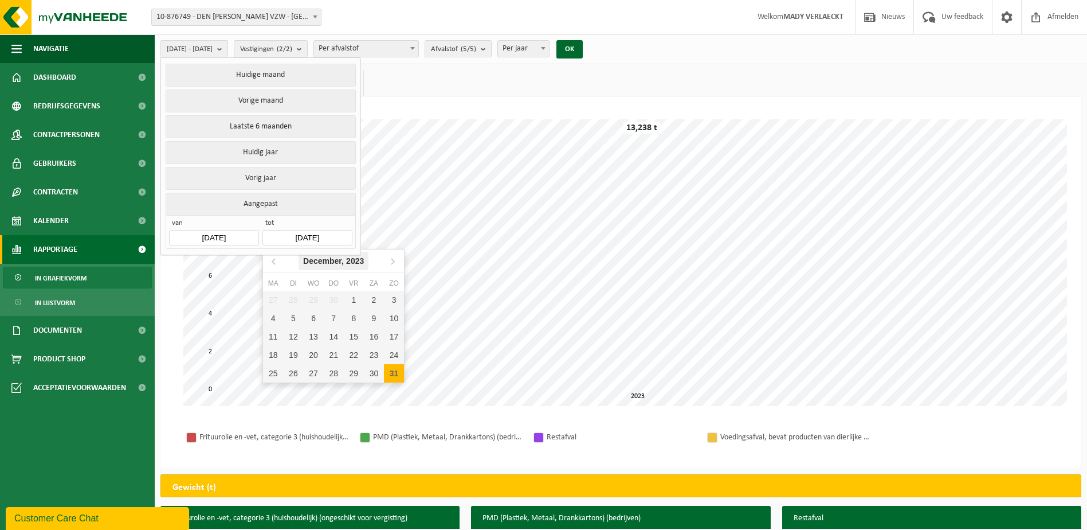
click at [354, 257] on icon "2023" at bounding box center [355, 261] width 18 height 8
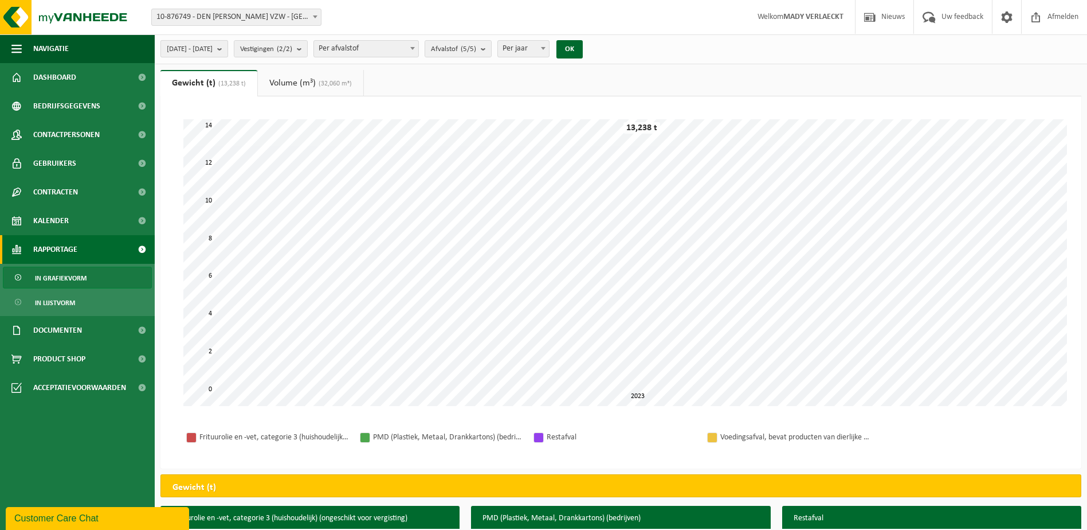
click at [228, 48] on button "2023-01-01 - 2023-12-31" at bounding box center [194, 48] width 68 height 17
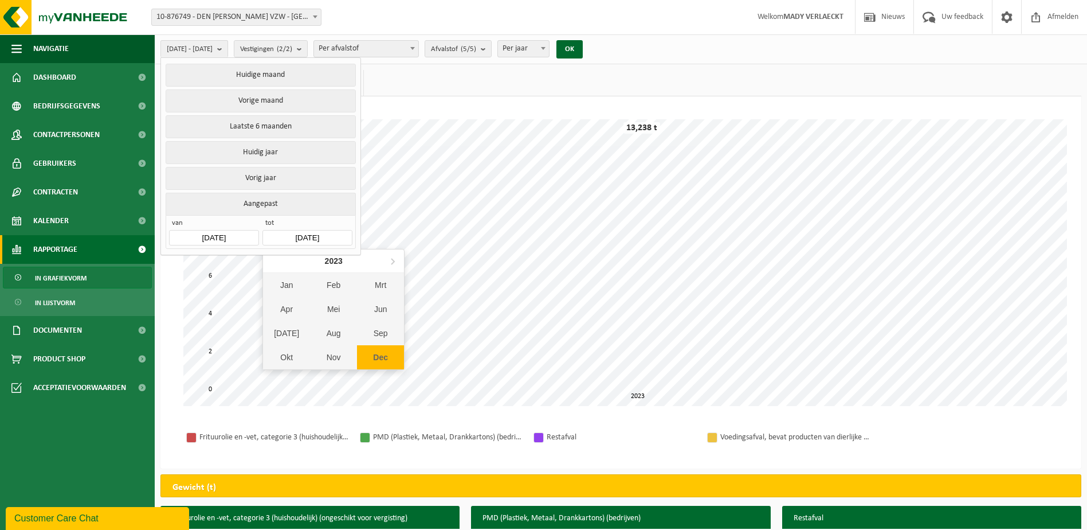
click at [313, 233] on input "2023-12-31" at bounding box center [307, 237] width 89 height 15
click at [583, 46] on button "OK" at bounding box center [570, 49] width 26 height 18
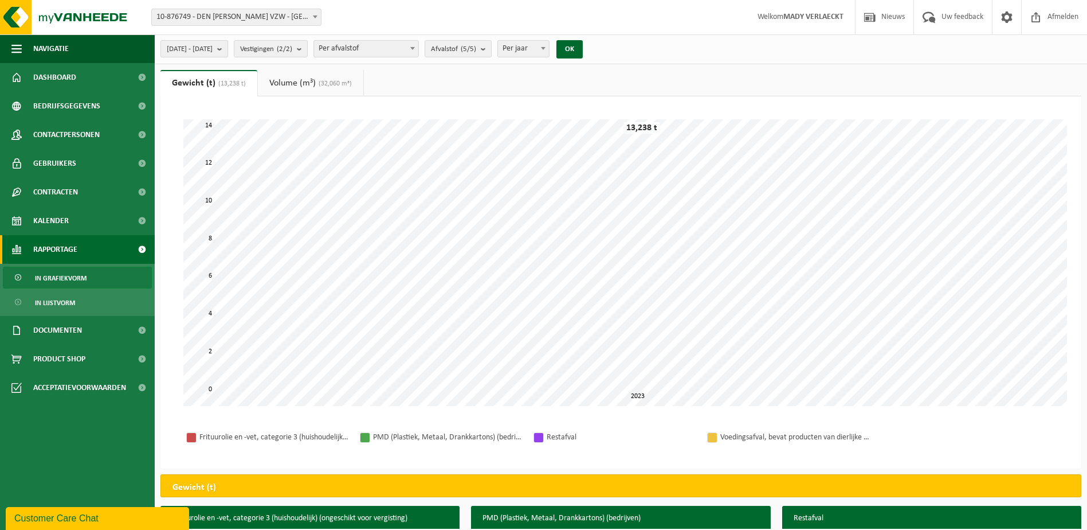
click at [228, 49] on b "submit" at bounding box center [222, 49] width 10 height 16
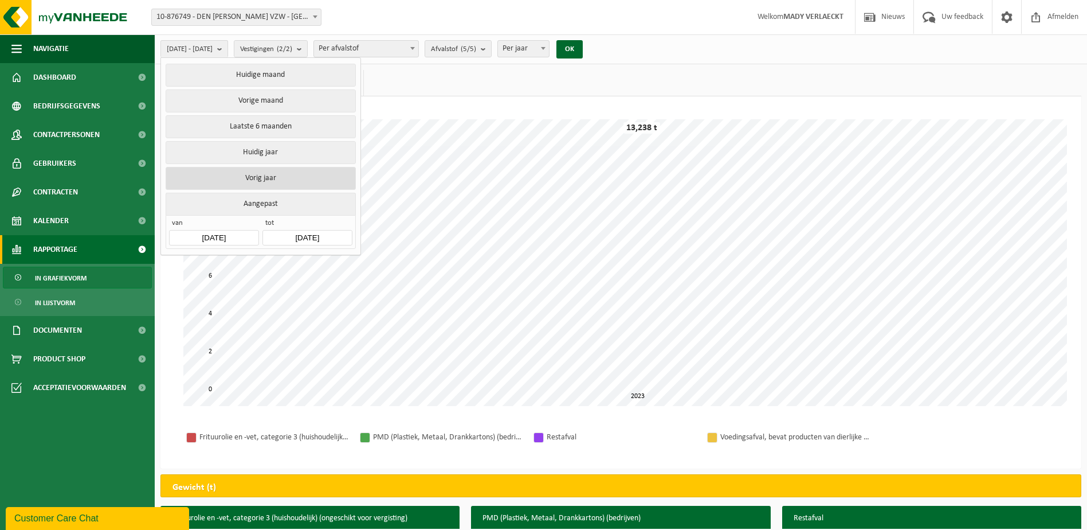
click at [273, 169] on button "Vorig jaar" at bounding box center [261, 178] width 190 height 23
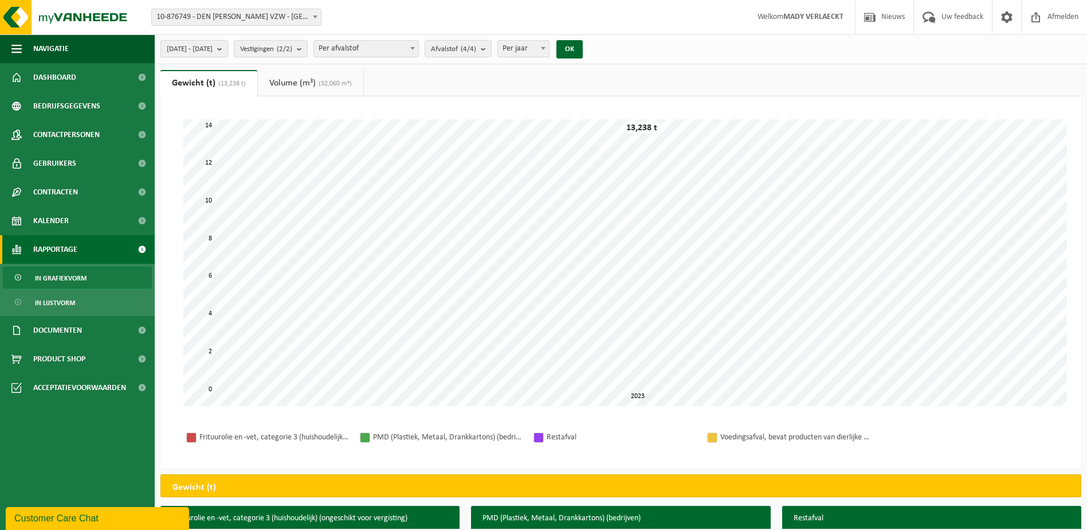
click at [228, 50] on b "submit" at bounding box center [222, 49] width 10 height 16
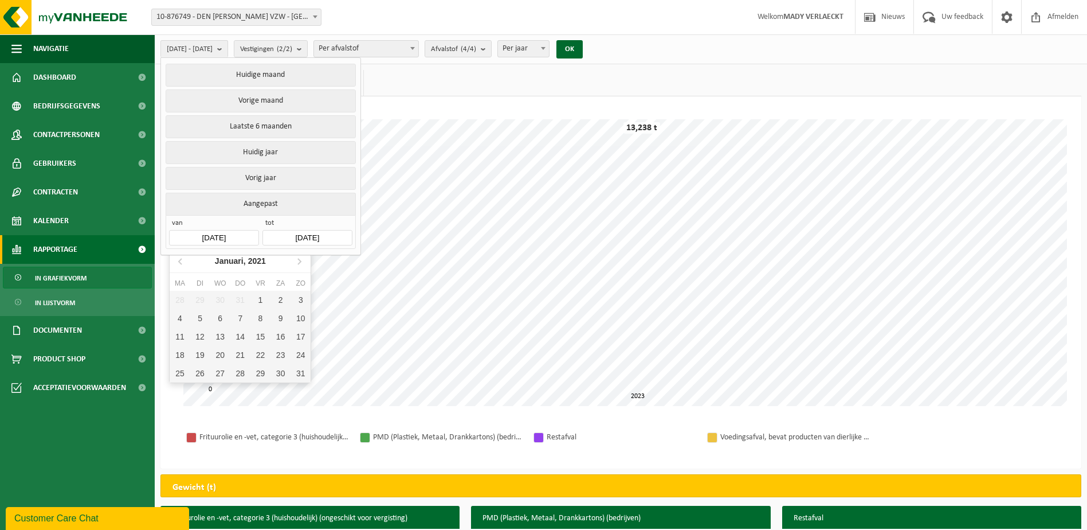
click at [238, 234] on input "[DATE]" at bounding box center [213, 237] width 89 height 15
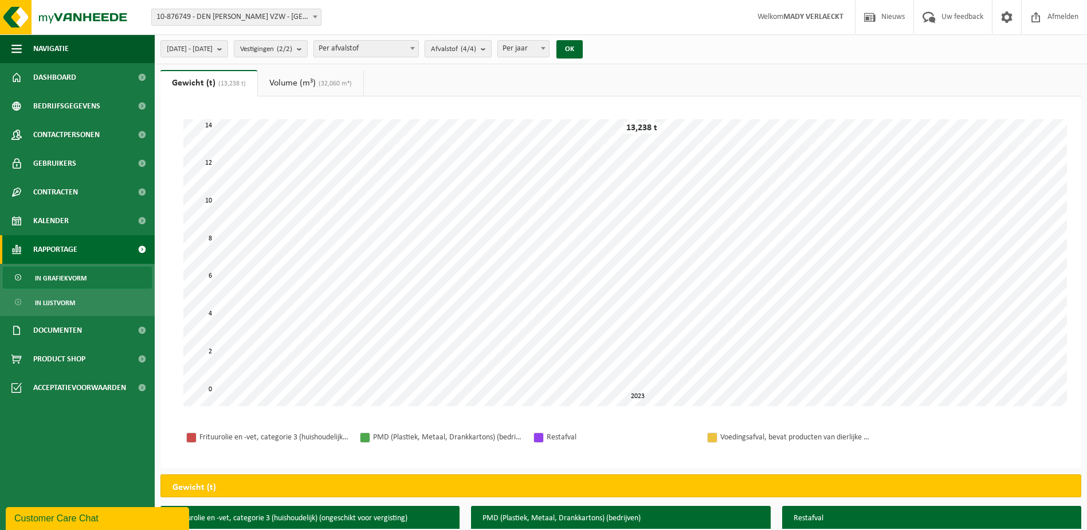
click at [491, 47] on b "submit" at bounding box center [486, 49] width 10 height 16
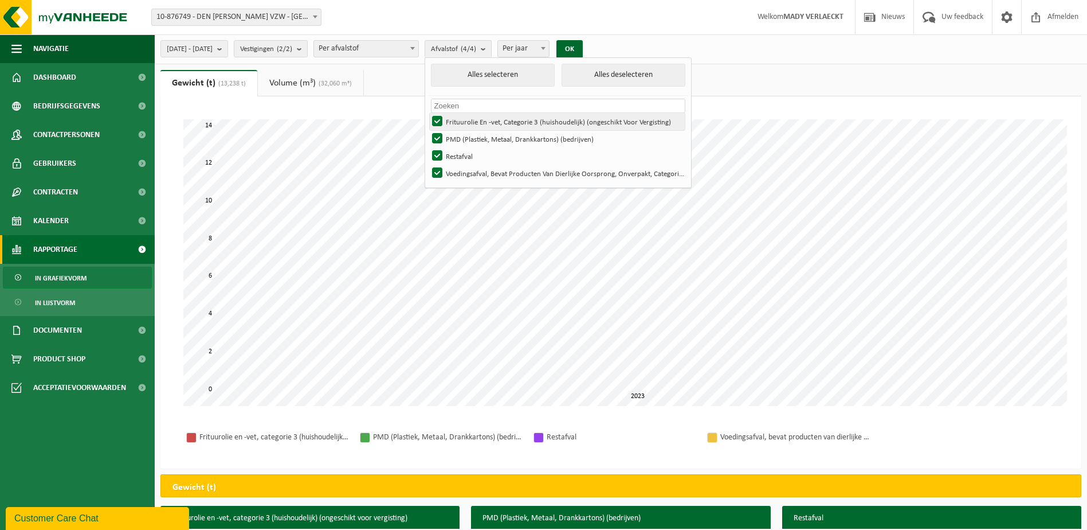
click at [469, 120] on label "Frituurolie En -vet, Categorie 3 (huishoudelijk) (ongeschikt Voor Vergisting)" at bounding box center [557, 121] width 255 height 17
click at [428, 113] on input "Frituurolie En -vet, Categorie 3 (huishoudelijk) (ongeschikt Voor Vergisting)" at bounding box center [428, 112] width 1 height 1
checkbox input "false"
click at [470, 151] on label "Restafval" at bounding box center [557, 155] width 255 height 17
click at [428, 147] on input "Restafval" at bounding box center [428, 147] width 1 height 1
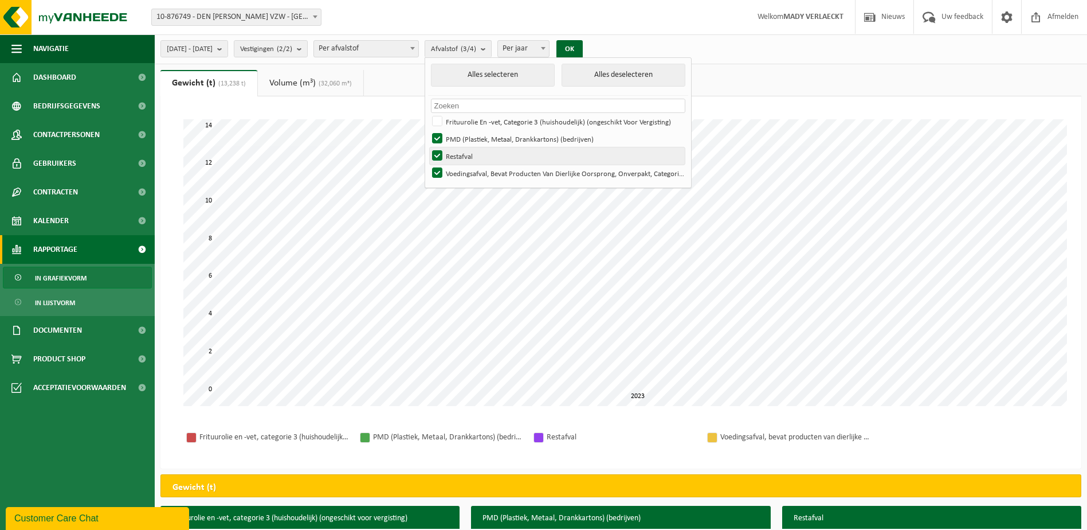
checkbox input "false"
click at [468, 139] on label "PMD (Plastiek, Metaal, Drankkartons) (bedrijven)" at bounding box center [557, 138] width 255 height 17
click at [428, 130] on input "PMD (Plastiek, Metaal, Drankkartons) (bedrijven)" at bounding box center [428, 130] width 1 height 1
checkbox input "false"
click at [583, 47] on button "OK" at bounding box center [570, 49] width 26 height 18
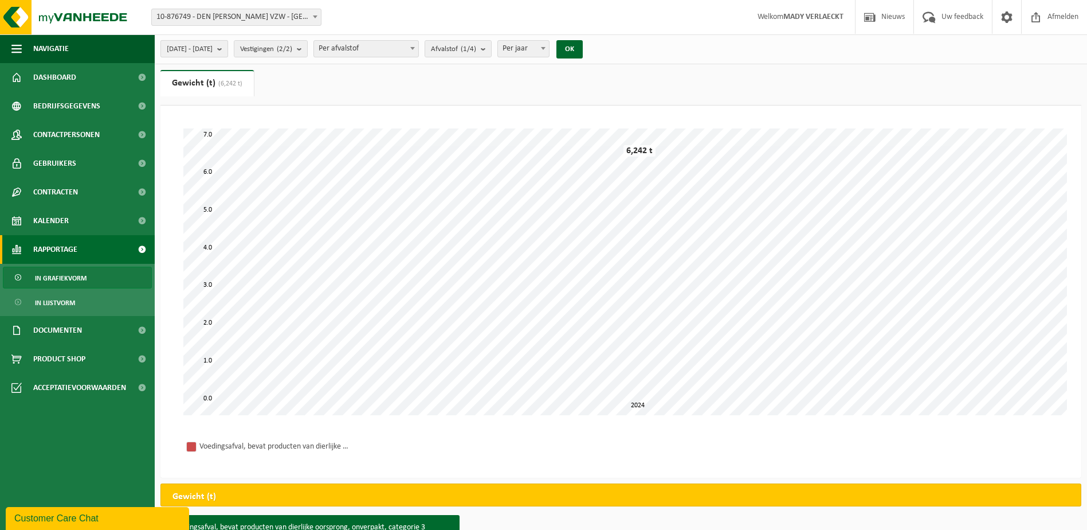
click at [228, 50] on b "submit" at bounding box center [222, 49] width 10 height 16
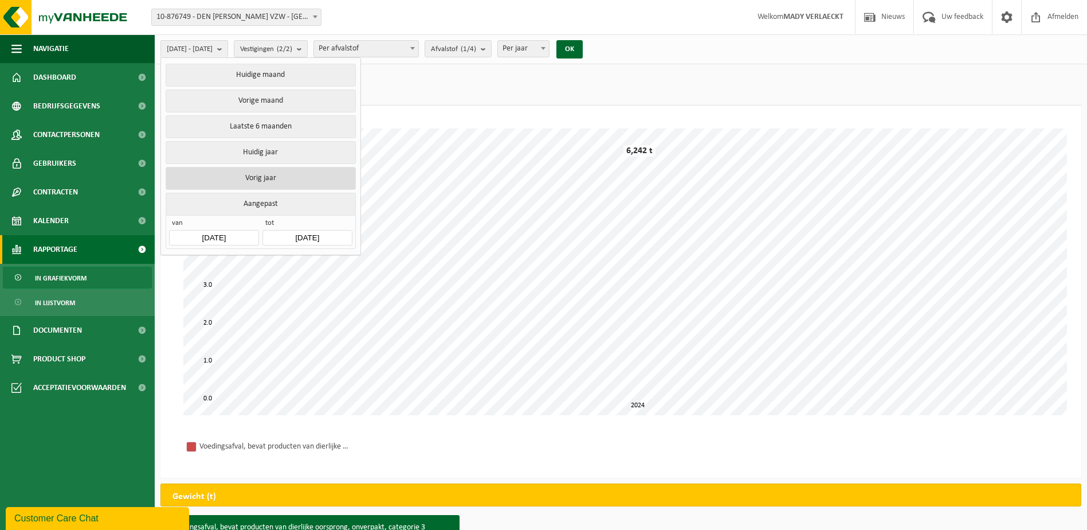
click at [252, 169] on button "Vorig jaar" at bounding box center [261, 178] width 190 height 23
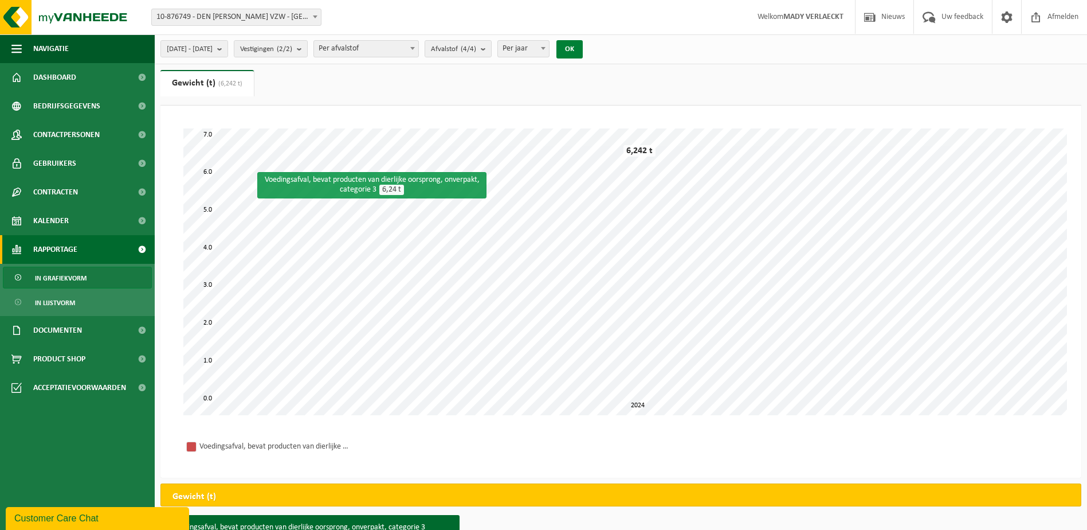
click at [583, 46] on button "OK" at bounding box center [570, 49] width 26 height 18
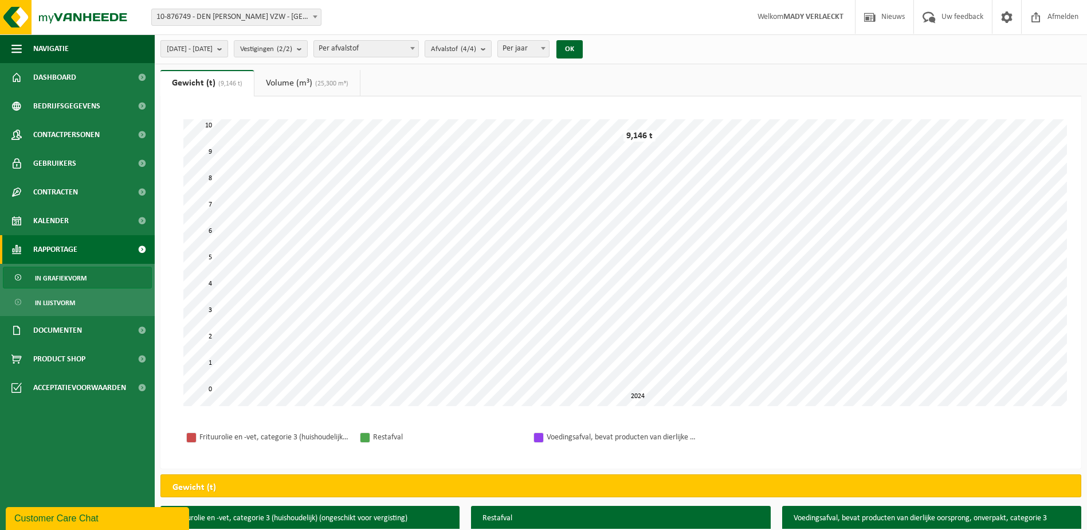
click at [228, 45] on b "submit" at bounding box center [222, 49] width 10 height 16
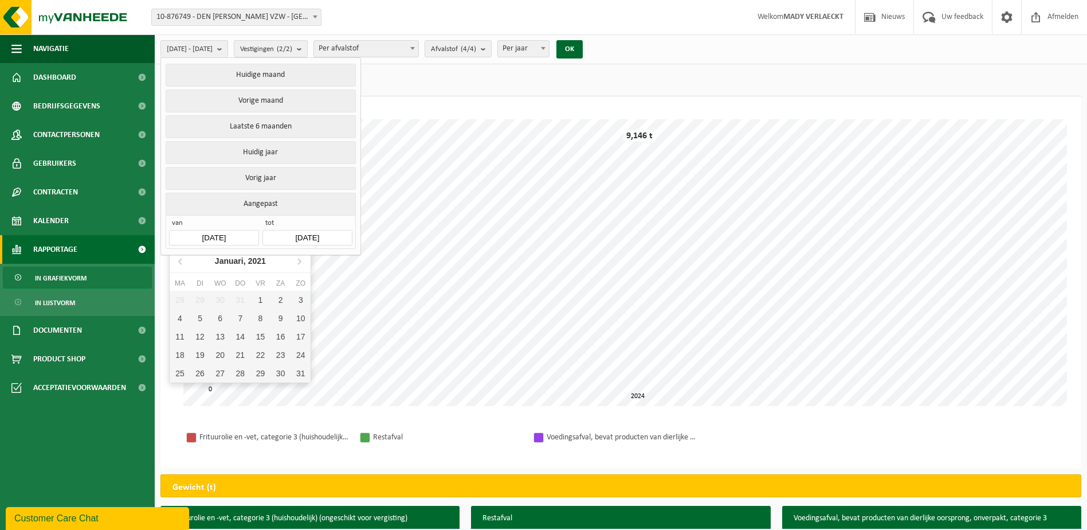
click at [238, 232] on input "[DATE]" at bounding box center [213, 237] width 89 height 15
click at [259, 259] on icon "2021" at bounding box center [257, 261] width 18 height 8
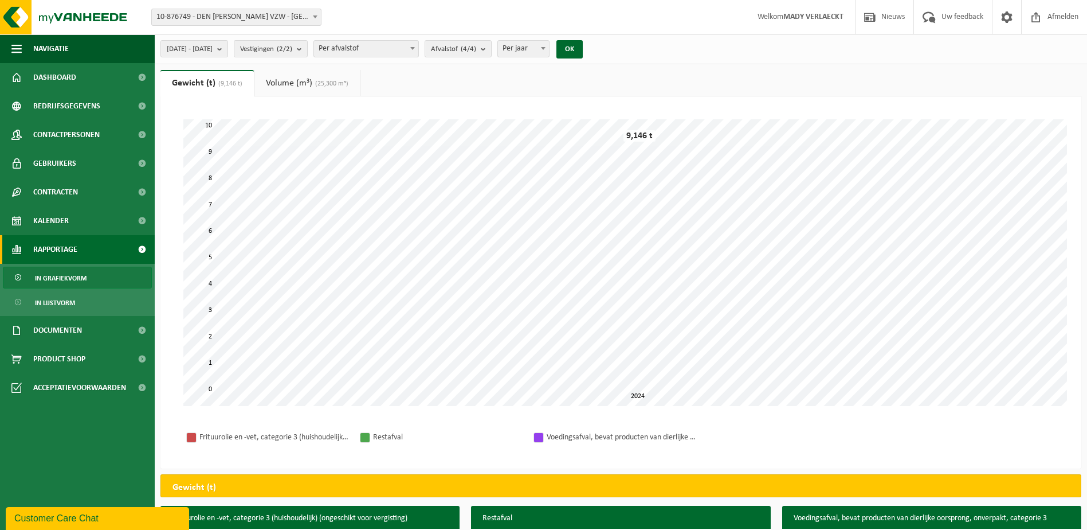
click at [516, 80] on ul "Gewicht (t) (9,146 t) Volume (m³) (25,300 m³)" at bounding box center [620, 83] width 921 height 26
click at [549, 46] on span at bounding box center [543, 48] width 11 height 15
click at [546, 49] on b at bounding box center [543, 48] width 5 height 3
click at [583, 47] on button "OK" at bounding box center [570, 49] width 26 height 18
click at [228, 45] on b "submit" at bounding box center [222, 49] width 10 height 16
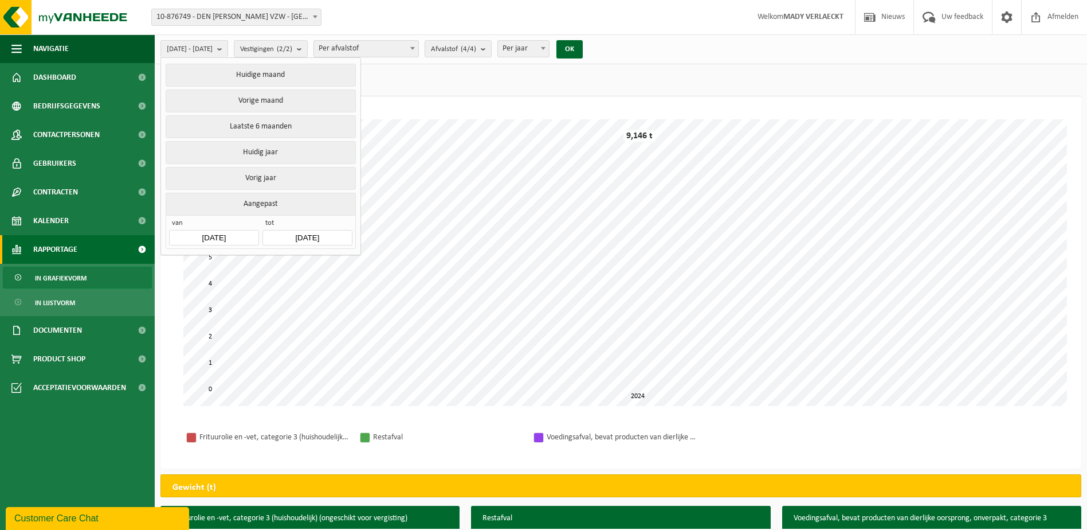
click at [257, 199] on button "Aangepast" at bounding box center [261, 204] width 190 height 22
click at [261, 196] on button "Aangepast" at bounding box center [261, 204] width 190 height 22
click at [247, 230] on input "[DATE]" at bounding box center [213, 237] width 89 height 15
click at [240, 263] on div "2021" at bounding box center [240, 261] width 27 height 18
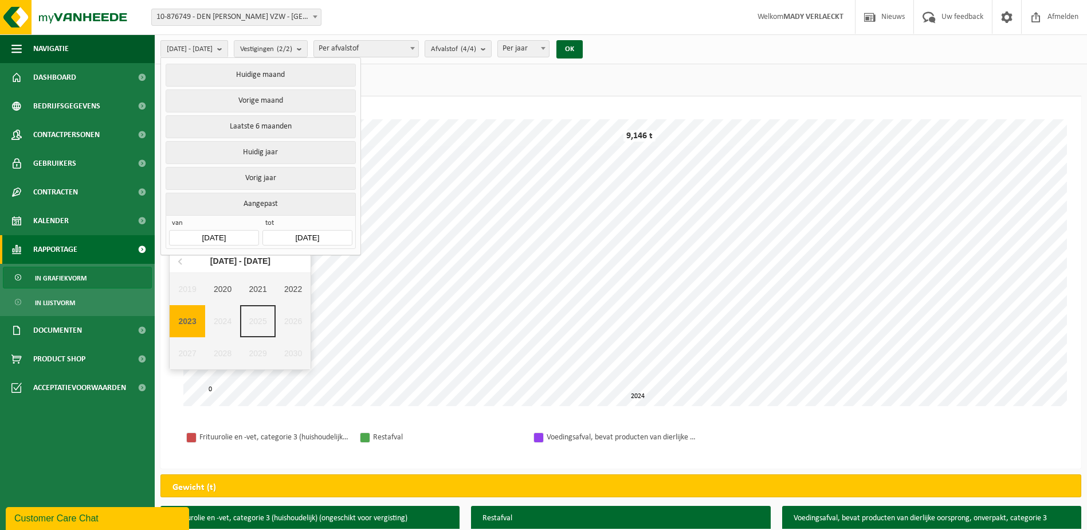
click at [185, 314] on div "2023" at bounding box center [188, 321] width 36 height 32
click at [188, 283] on div "Jan" at bounding box center [193, 285] width 47 height 24
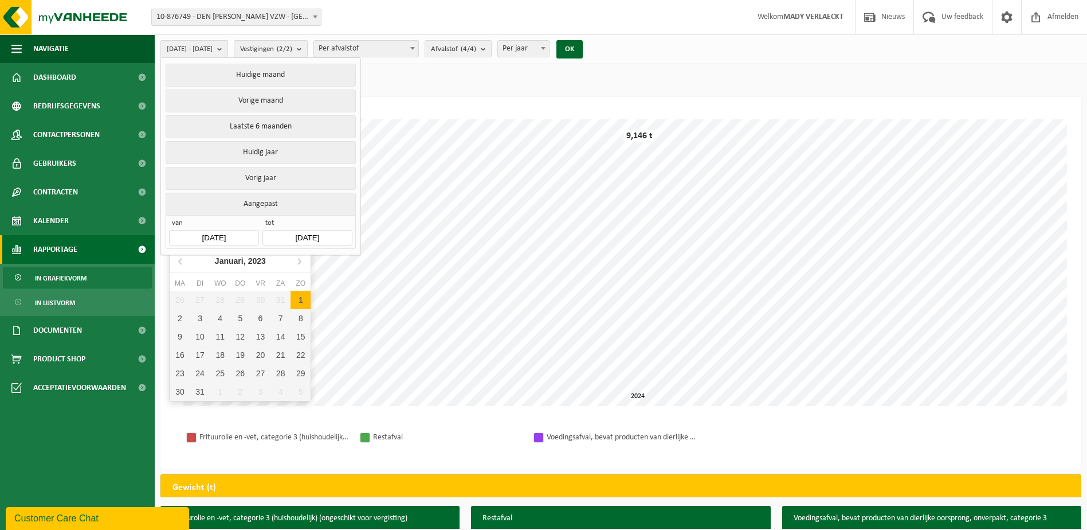
click at [329, 230] on input "[DATE]" at bounding box center [307, 237] width 89 height 15
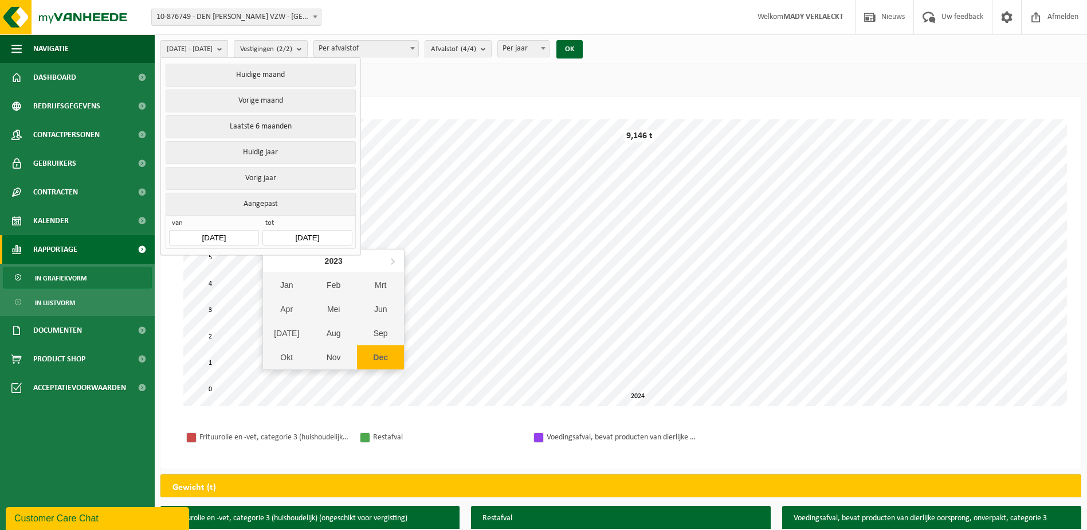
click at [378, 353] on div "Dec" at bounding box center [380, 357] width 47 height 24
click at [359, 259] on icon "2023" at bounding box center [355, 261] width 18 height 8
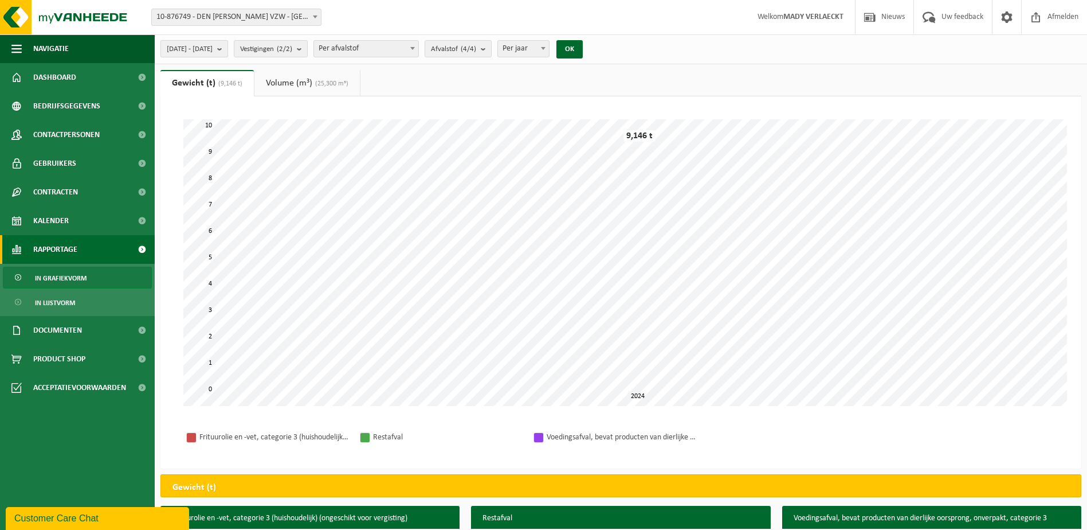
click at [173, 44] on span "[DATE] - [DATE]" at bounding box center [190, 49] width 46 height 17
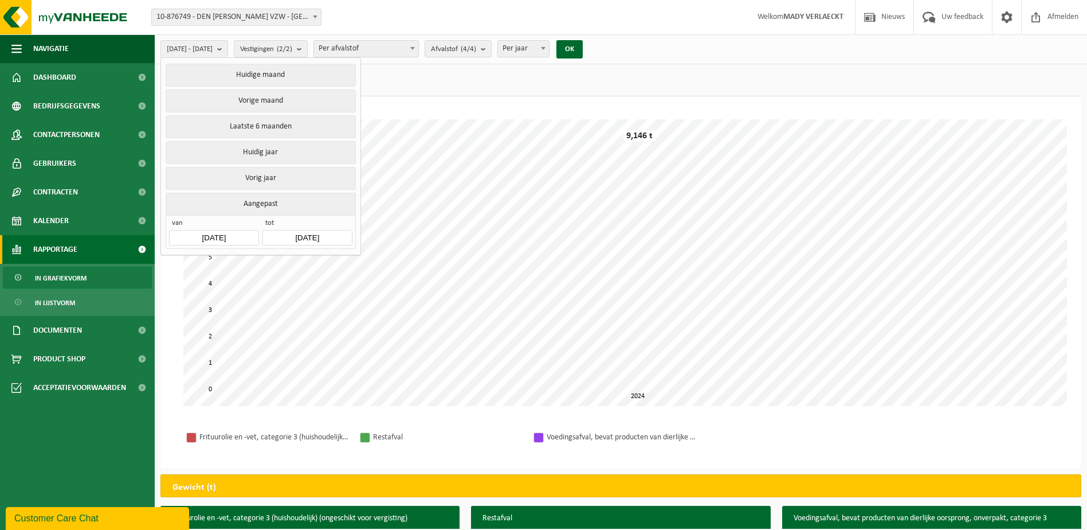
click at [238, 237] on input "[DATE]" at bounding box center [213, 237] width 89 height 15
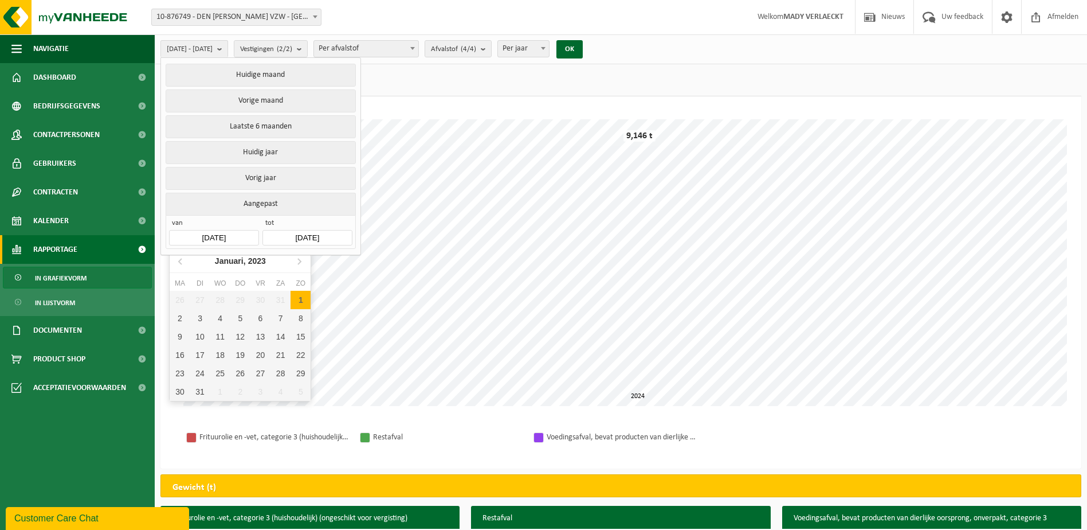
click at [300, 297] on div "1" at bounding box center [301, 300] width 20 height 18
type input "2023-12-31"
click at [176, 315] on div "2" at bounding box center [180, 318] width 20 height 18
type input "2023-01-02"
type input "2023-12-31"
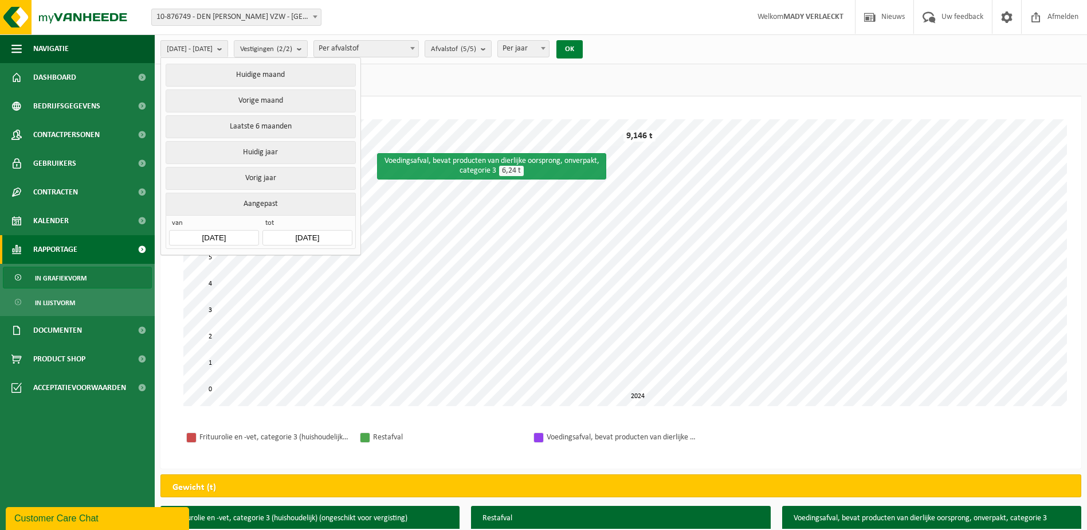
click at [583, 45] on button "OK" at bounding box center [570, 49] width 26 height 18
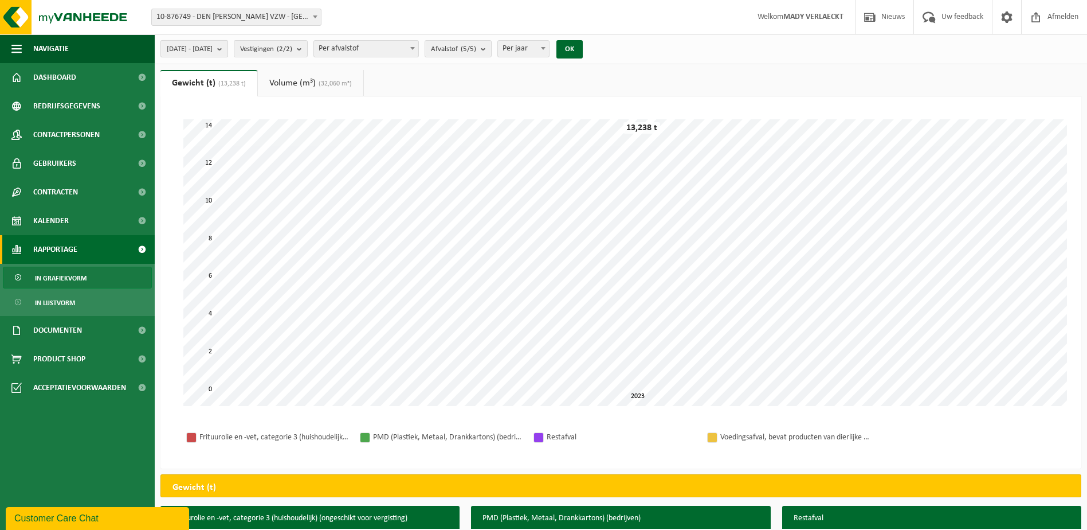
click at [228, 49] on b "submit" at bounding box center [222, 49] width 10 height 16
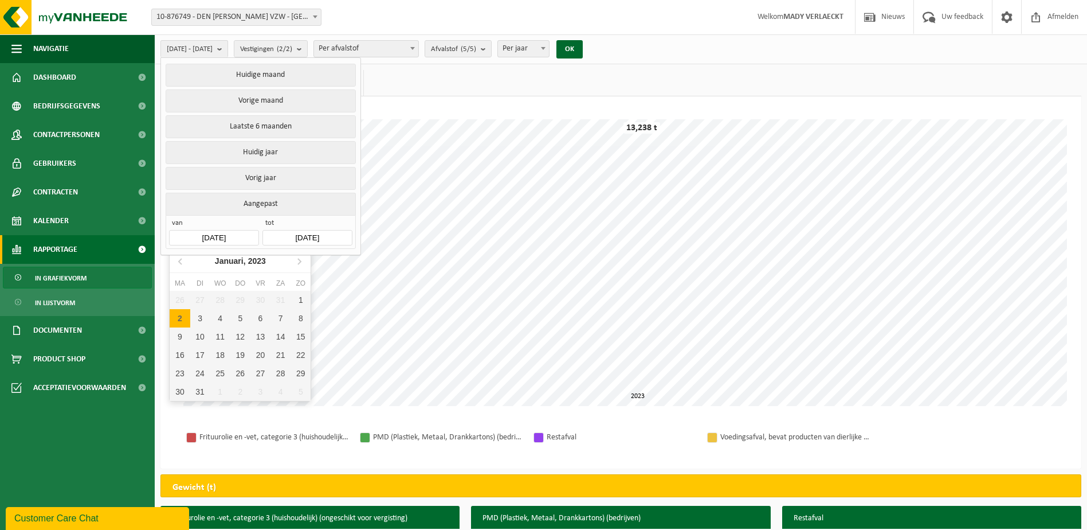
click at [237, 233] on input "2023-01-02" at bounding box center [213, 237] width 89 height 15
click at [260, 261] on icon "2023" at bounding box center [257, 261] width 18 height 8
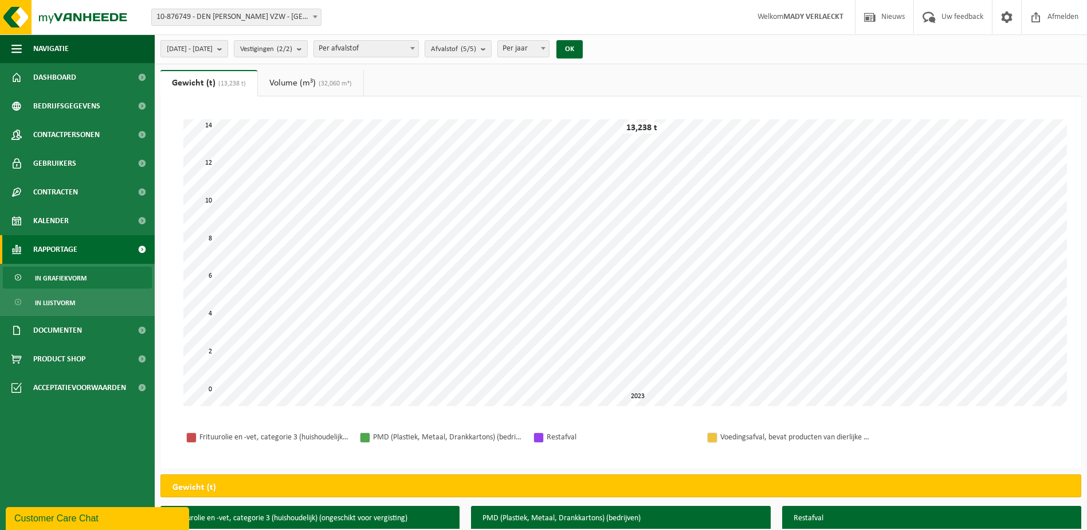
click at [186, 50] on span "2023-01-02 - 2023-12-31" at bounding box center [190, 49] width 46 height 17
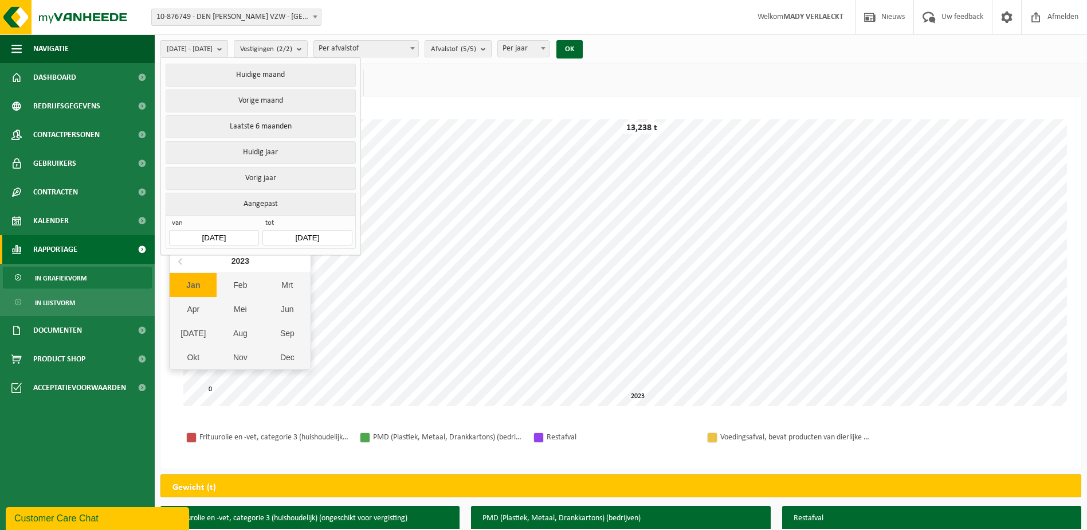
click at [217, 236] on input "2023-01-02" at bounding box center [213, 237] width 89 height 15
click at [285, 354] on div "Dec" at bounding box center [287, 357] width 47 height 24
click at [267, 261] on icon "2023" at bounding box center [262, 261] width 18 height 8
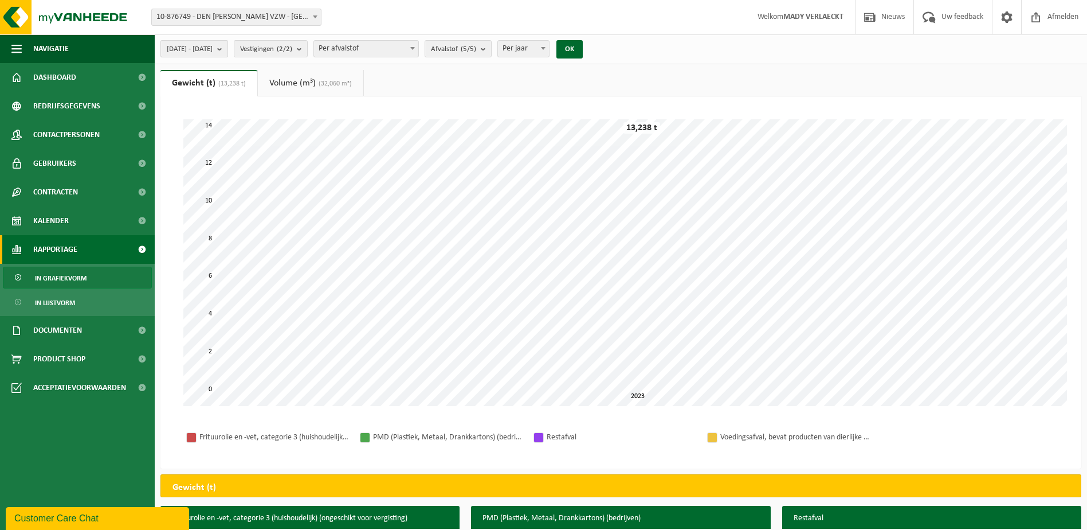
click at [203, 42] on span "2023-01-02 - 2023-12-31" at bounding box center [190, 49] width 46 height 17
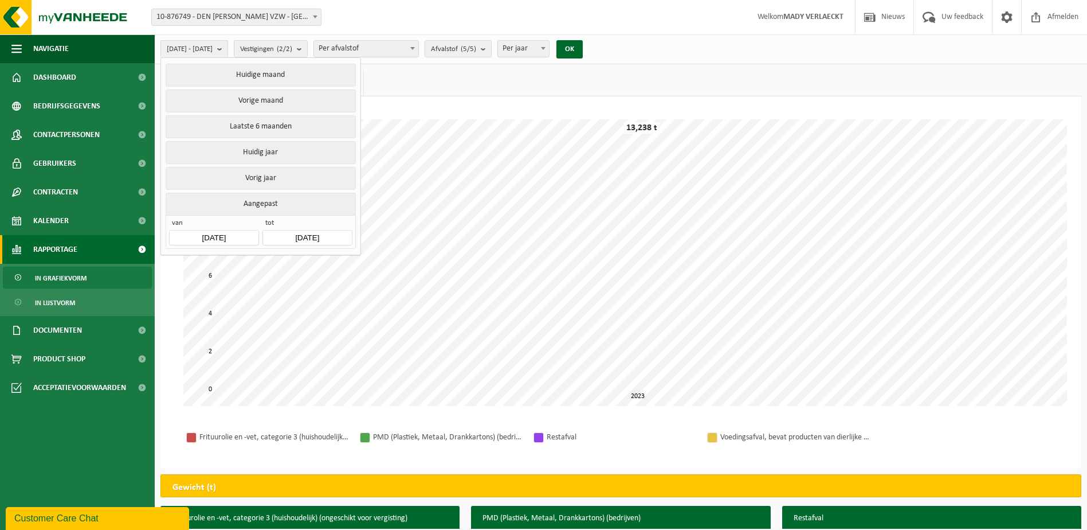
click at [232, 234] on input "2023-01-02" at bounding box center [213, 237] width 89 height 15
click at [236, 256] on div "2023" at bounding box center [240, 261] width 27 height 18
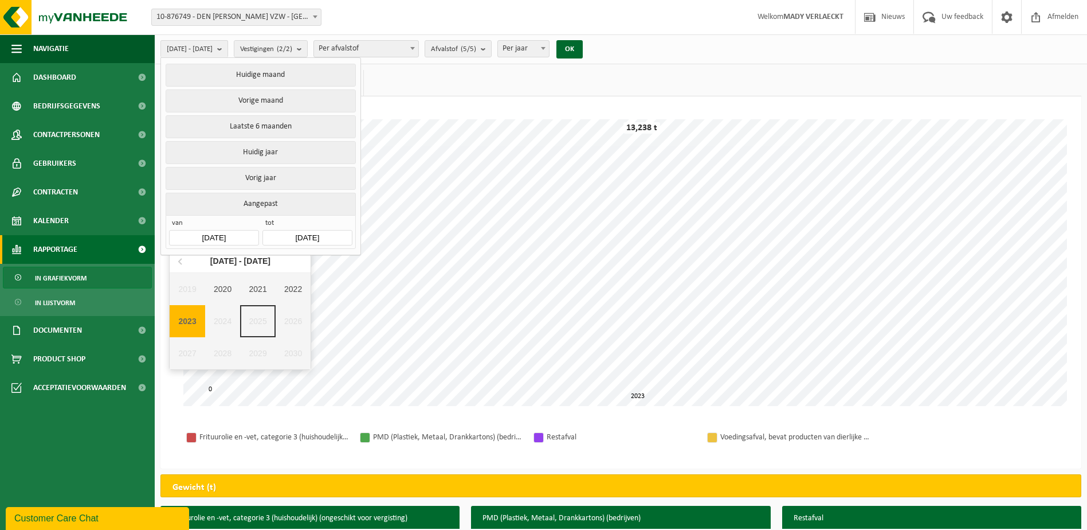
click at [217, 315] on div "2019 2020 2021 2022 2023 2024 2025 2026 2027 2028 2029 2030" at bounding box center [240, 321] width 141 height 96
click at [216, 317] on div "2019 2020 2021 2022 2023 2024 2025 2026 2027 2028 2029 2030" at bounding box center [240, 321] width 141 height 96
click at [213, 319] on div "2019 2020 2021 2022 2023 2024 2025 2026 2027 2028 2029 2030" at bounding box center [240, 321] width 141 height 96
click at [213, 318] on div "2019 2020 2021 2022 2023 2024 2025 2026 2027 2028 2029 2030" at bounding box center [240, 321] width 141 height 96
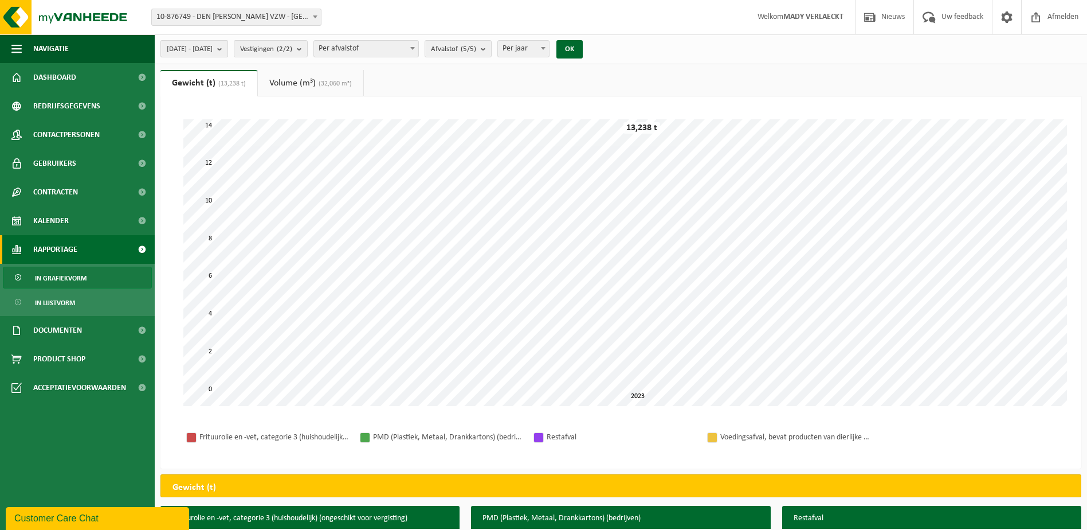
click at [197, 49] on span "2023-01-02 - 2023-12-31" at bounding box center [190, 49] width 46 height 17
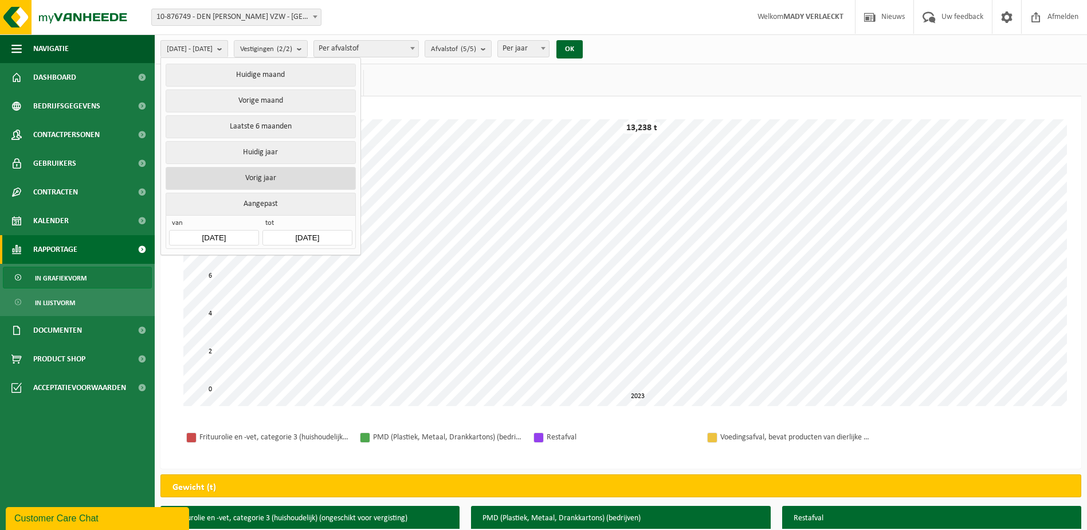
click at [256, 174] on button "Vorig jaar" at bounding box center [261, 178] width 190 height 23
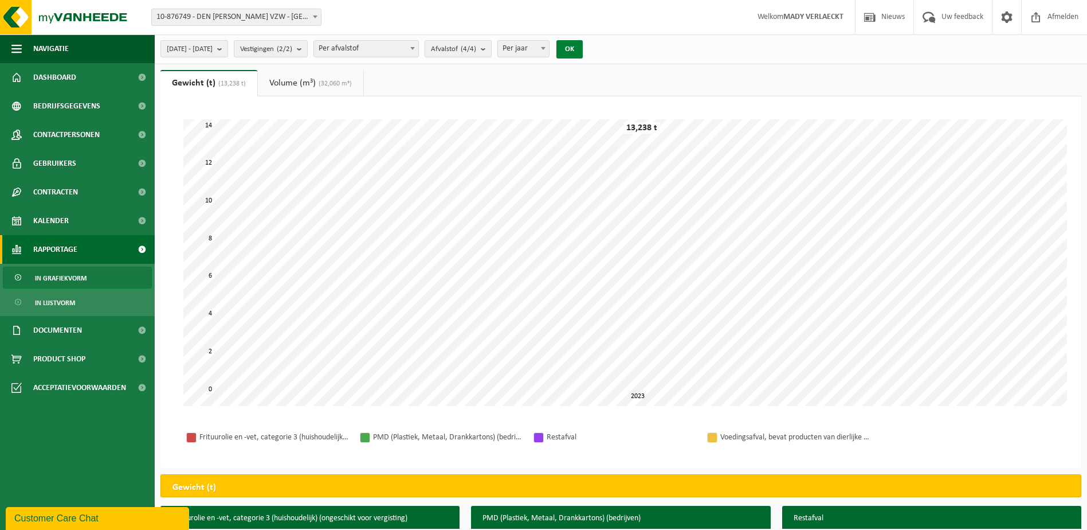
click at [583, 45] on button "OK" at bounding box center [570, 49] width 26 height 18
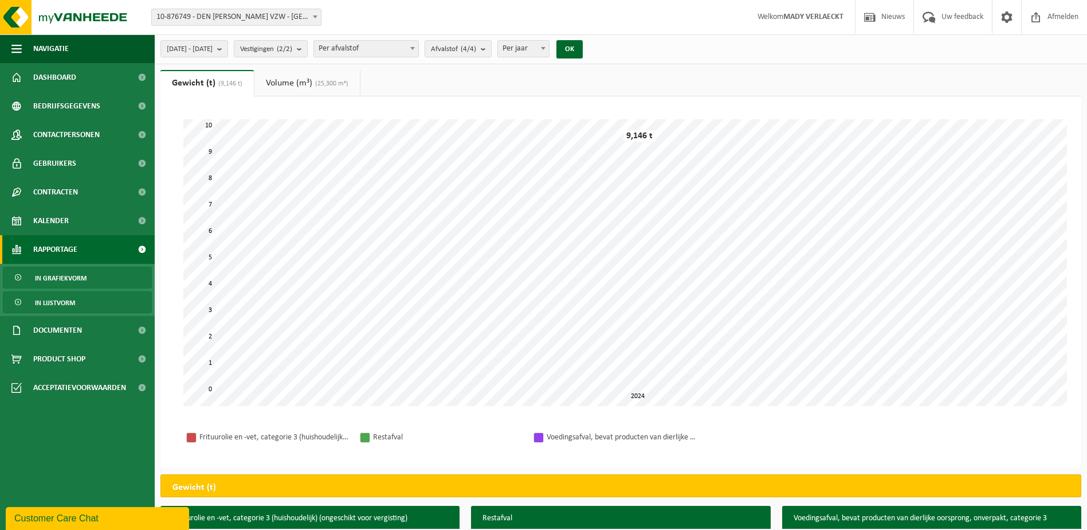
click at [69, 302] on span "In lijstvorm" at bounding box center [55, 303] width 40 height 22
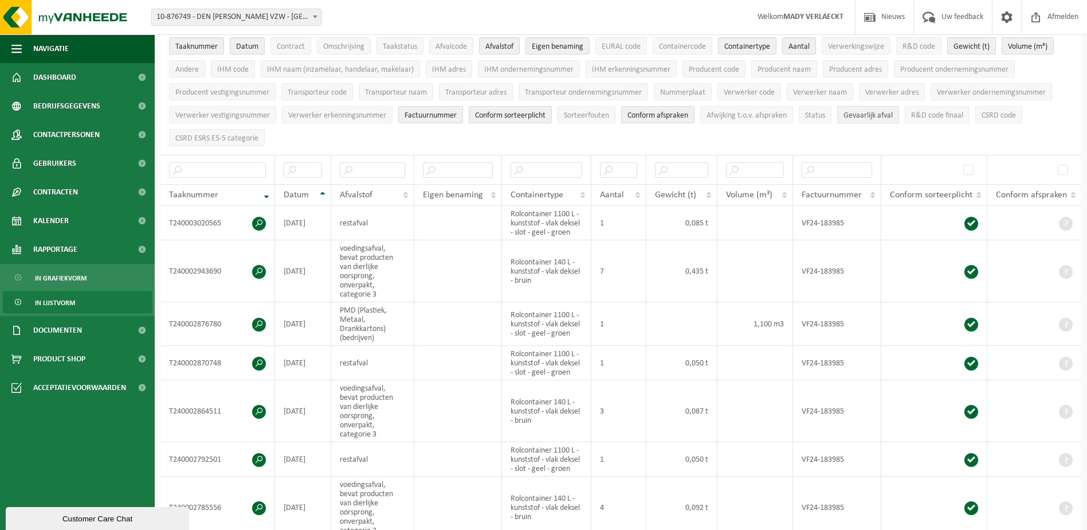
scroll to position [115, 0]
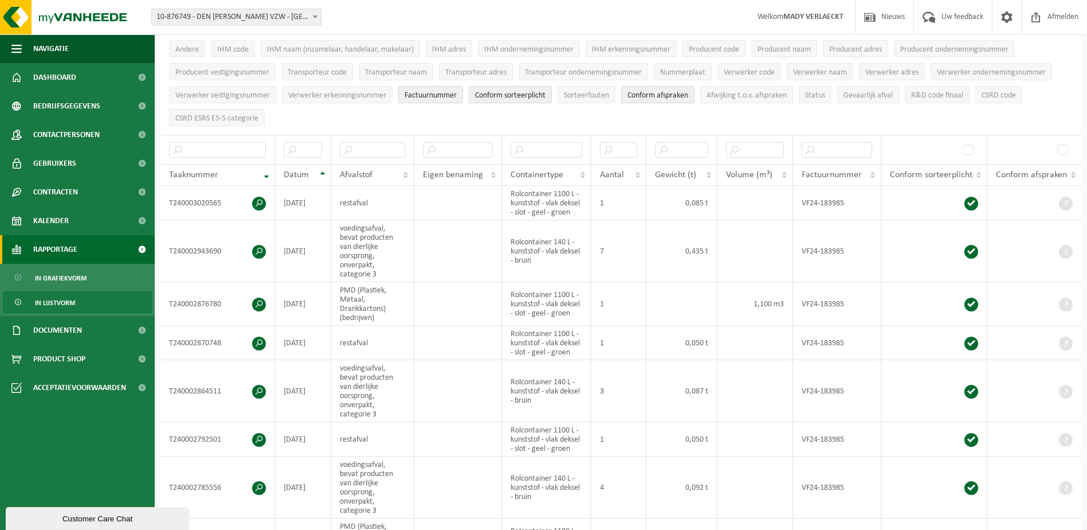
click at [52, 248] on span "Rapportage" at bounding box center [55, 249] width 44 height 29
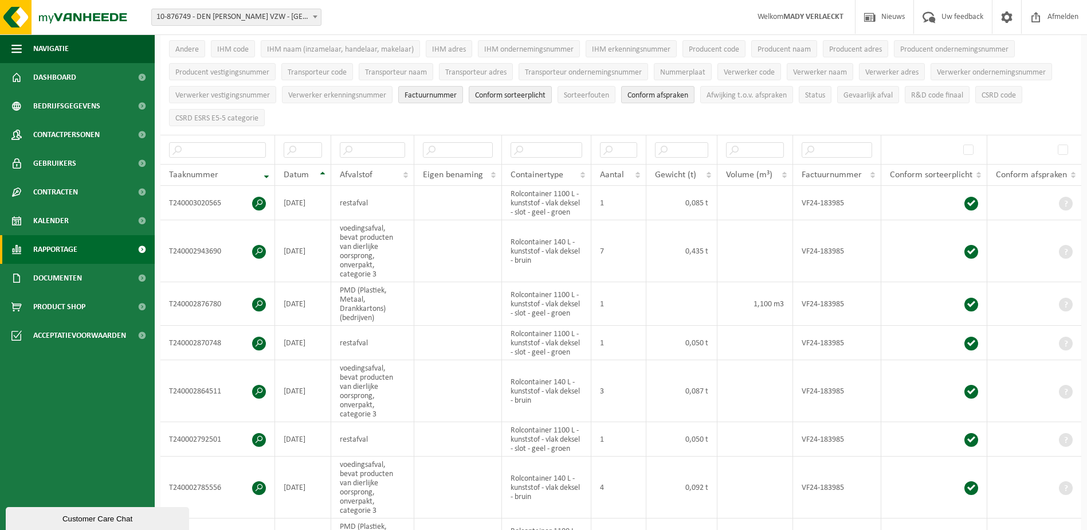
click at [56, 245] on span "Rapportage" at bounding box center [55, 249] width 44 height 29
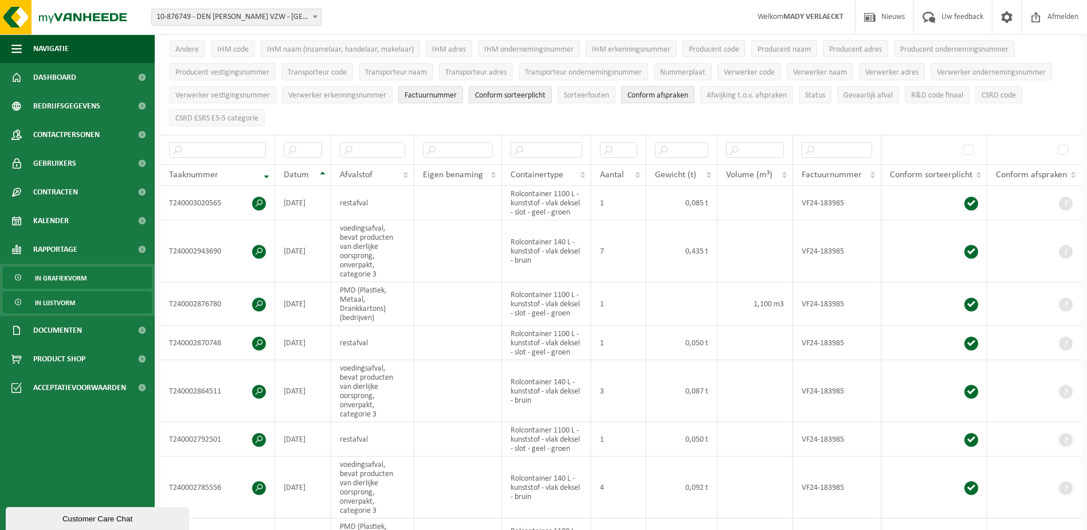
click at [64, 277] on span "In grafiekvorm" at bounding box center [61, 278] width 52 height 22
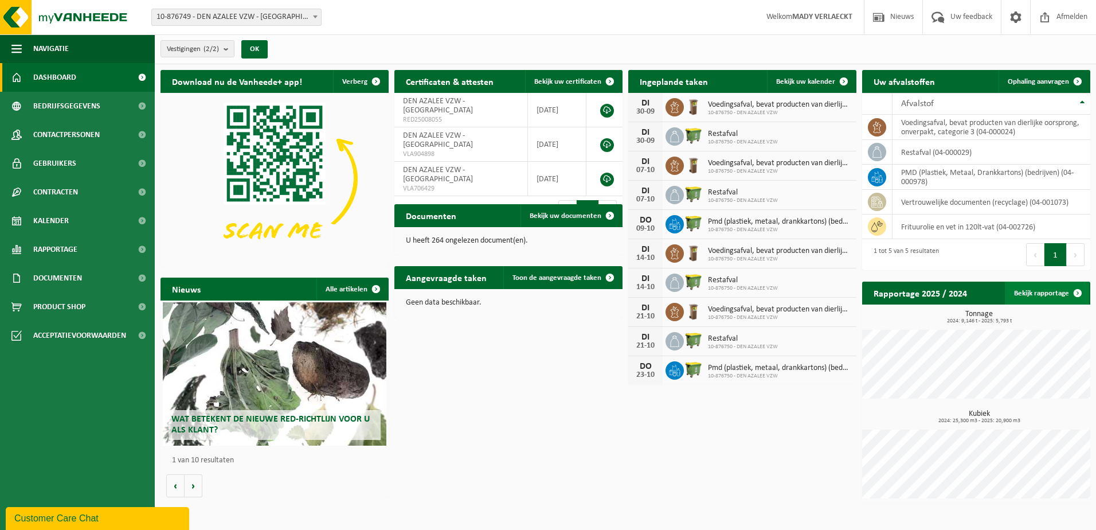
click at [1076, 288] on span at bounding box center [1077, 292] width 23 height 23
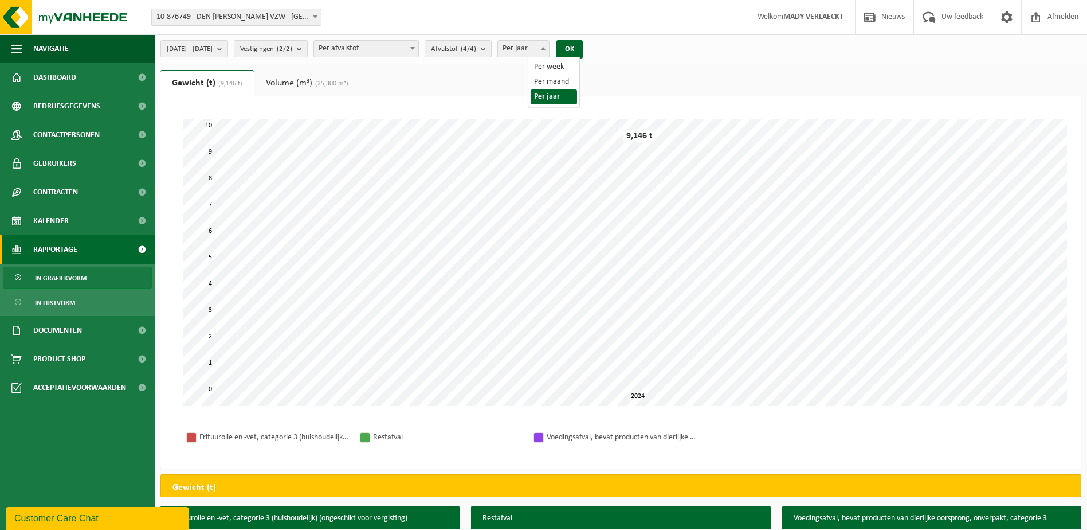
click at [549, 46] on span at bounding box center [543, 48] width 11 height 15
select select "2"
click at [583, 44] on button "OK" at bounding box center [570, 49] width 26 height 18
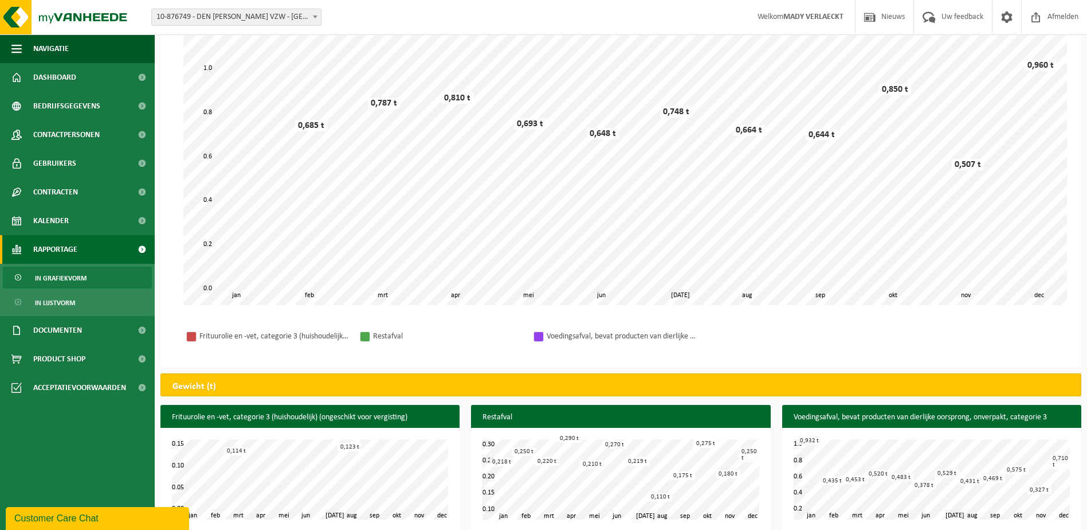
scroll to position [113, 0]
